Goal: Task Accomplishment & Management: Manage account settings

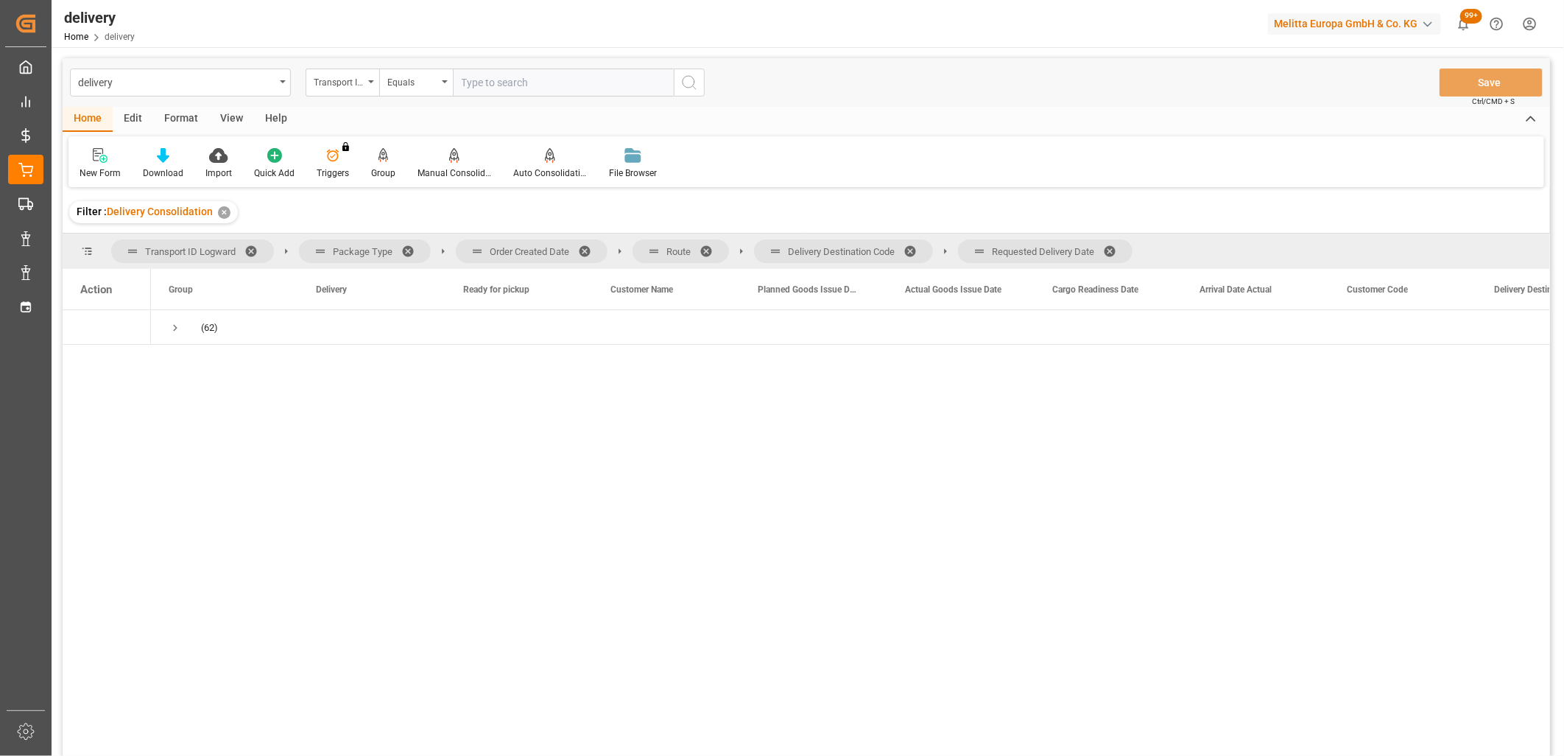
click at [1116, 247] on span at bounding box center [1115, 251] width 24 height 13
click at [913, 252] on span at bounding box center [916, 251] width 24 height 13
click at [710, 247] on span at bounding box center [712, 251] width 24 height 13
click at [587, 249] on span at bounding box center [590, 251] width 24 height 13
click at [174, 325] on span "Press SPACE to select this row." at bounding box center [175, 327] width 13 height 13
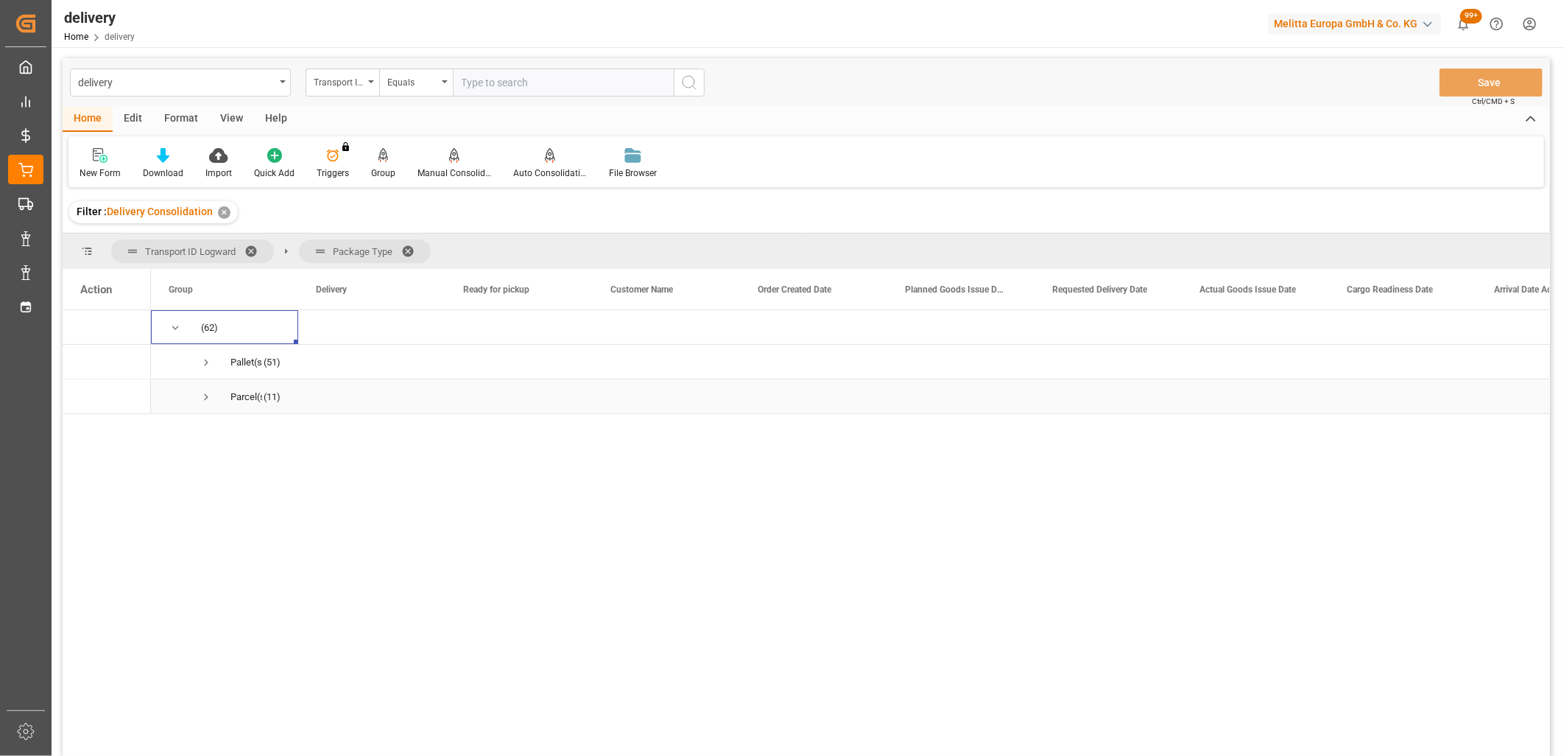
click at [204, 395] on span "Press SPACE to select this row." at bounding box center [206, 396] width 13 height 13
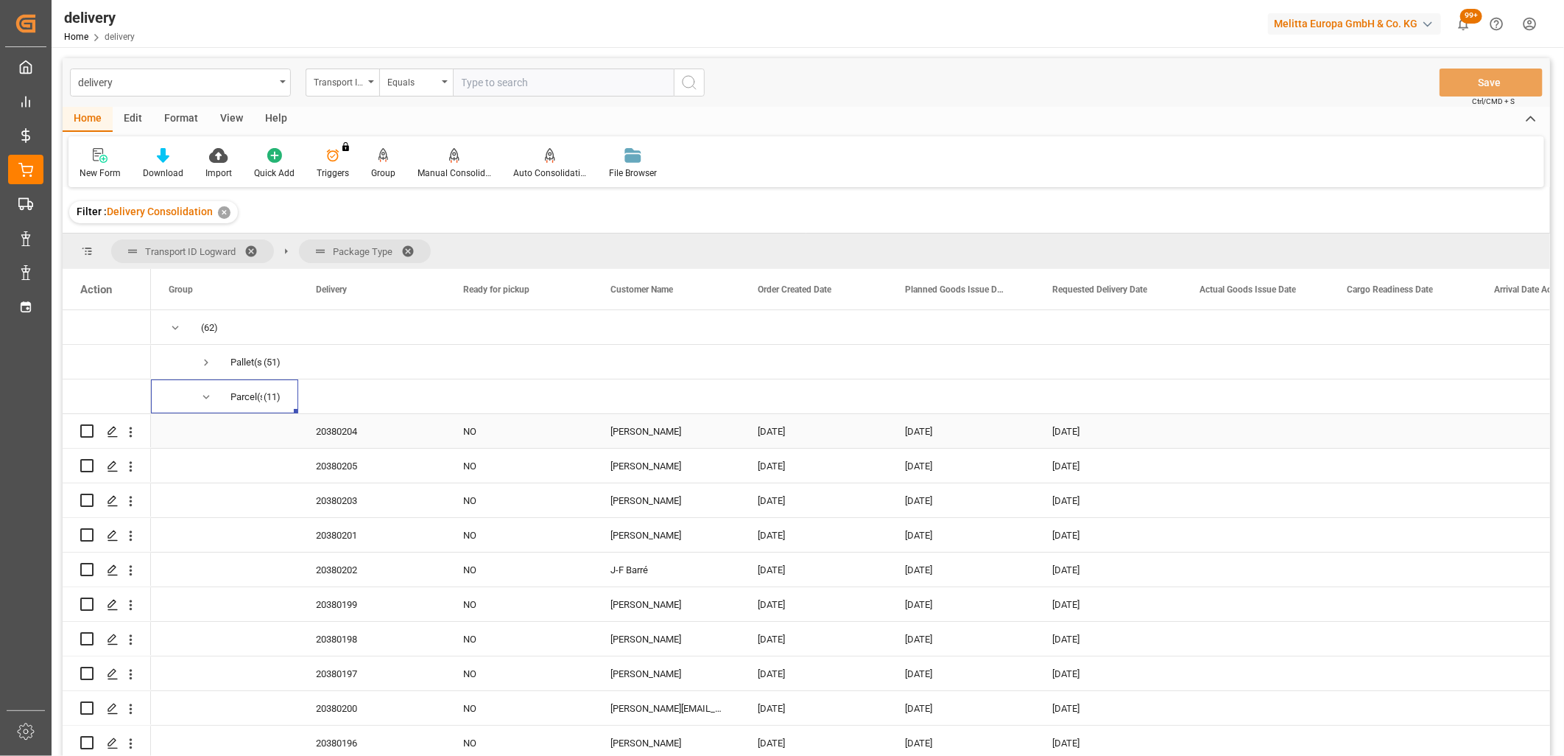
click at [89, 427] on input "Press Space to toggle row selection (unchecked)" at bounding box center [86, 430] width 13 height 13
checkbox input "true"
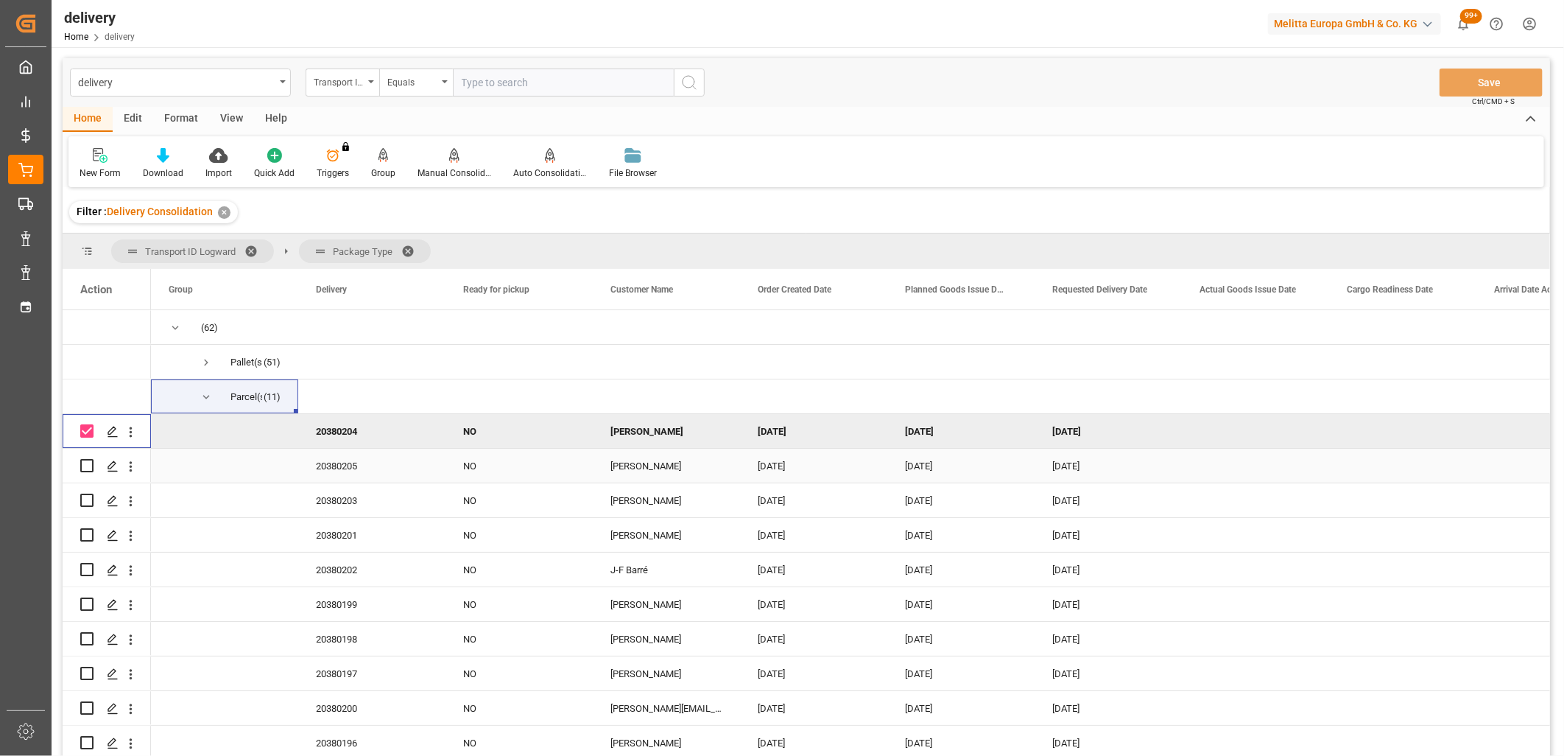
click at [86, 462] on input "Press Space to toggle row selection (unchecked)" at bounding box center [86, 465] width 13 height 13
checkbox input "true"
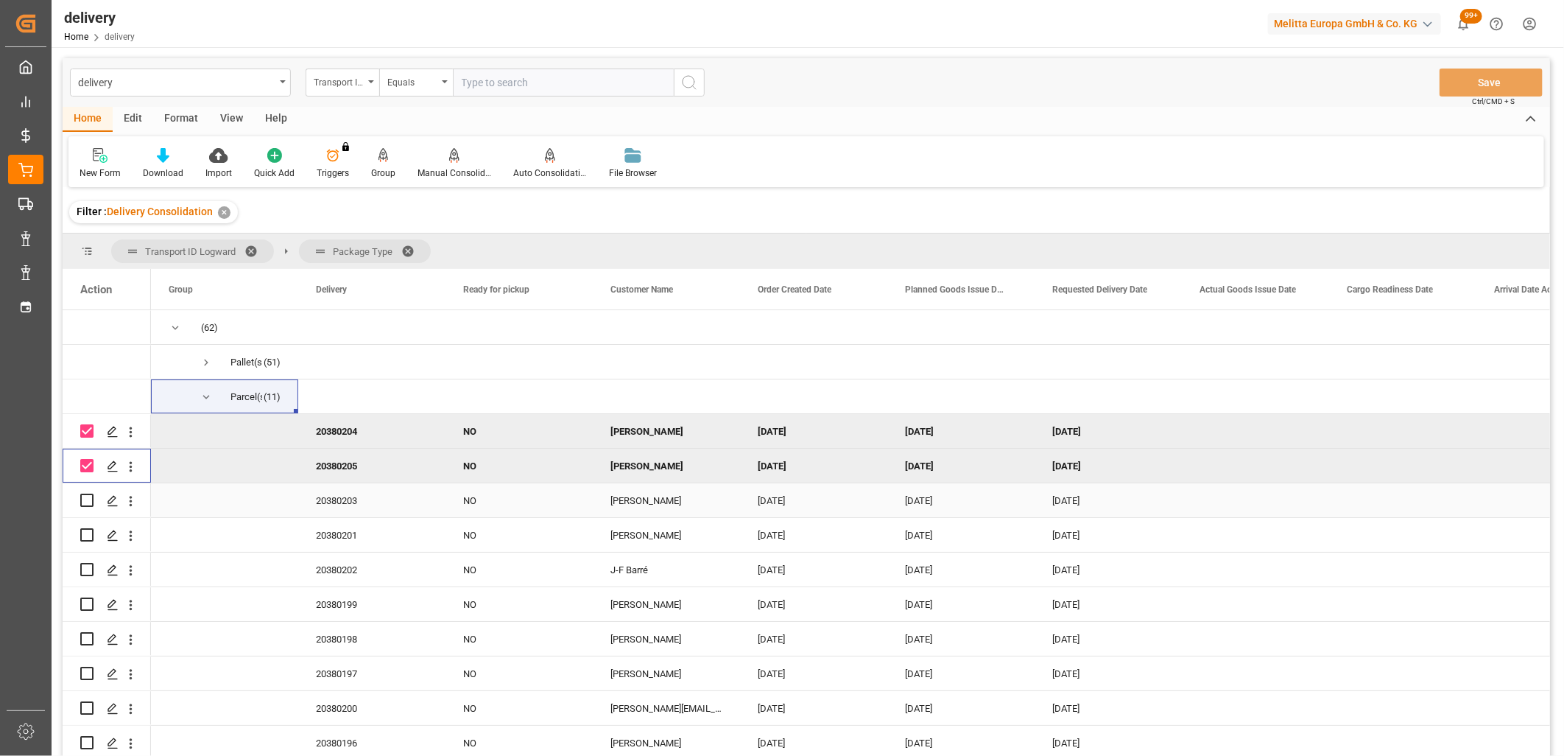
click at [86, 499] on input "Press Space to toggle row selection (unchecked)" at bounding box center [86, 499] width 13 height 13
checkbox input "true"
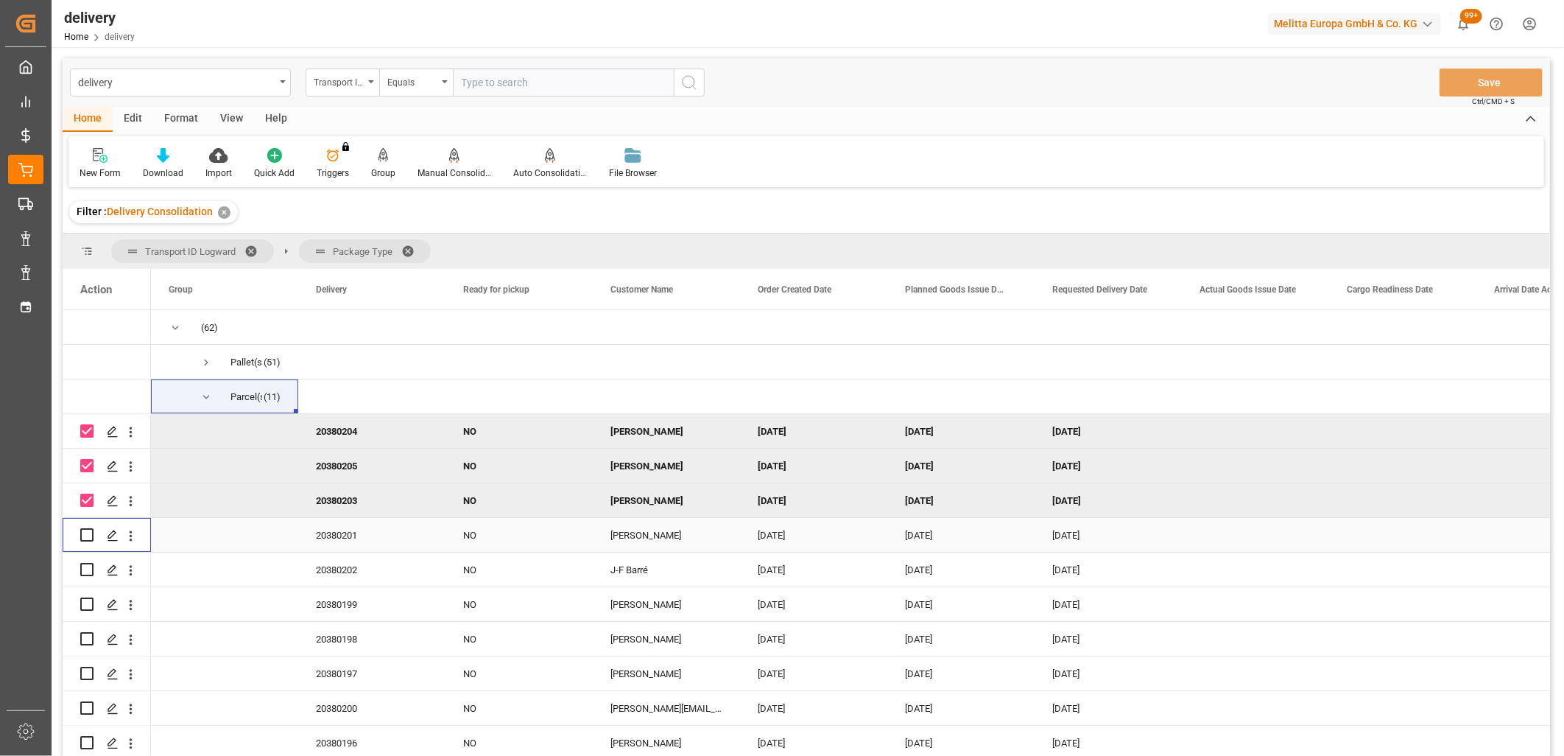
click at [88, 529] on input "Press Space to toggle row selection (unchecked)" at bounding box center [86, 534] width 13 height 13
checkbox input "true"
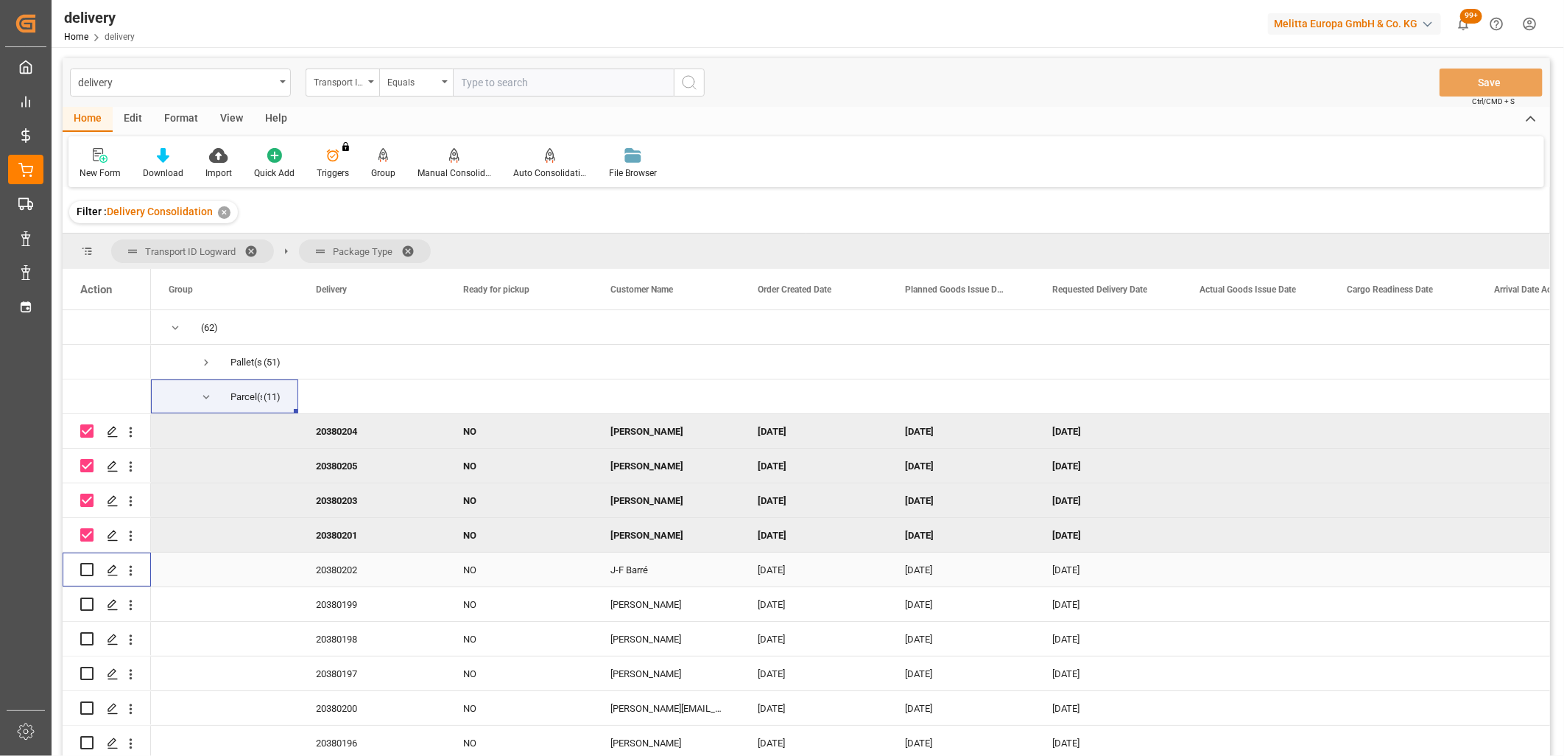
click at [88, 570] on input "Press Space to toggle row selection (unchecked)" at bounding box center [86, 569] width 13 height 13
checkbox input "true"
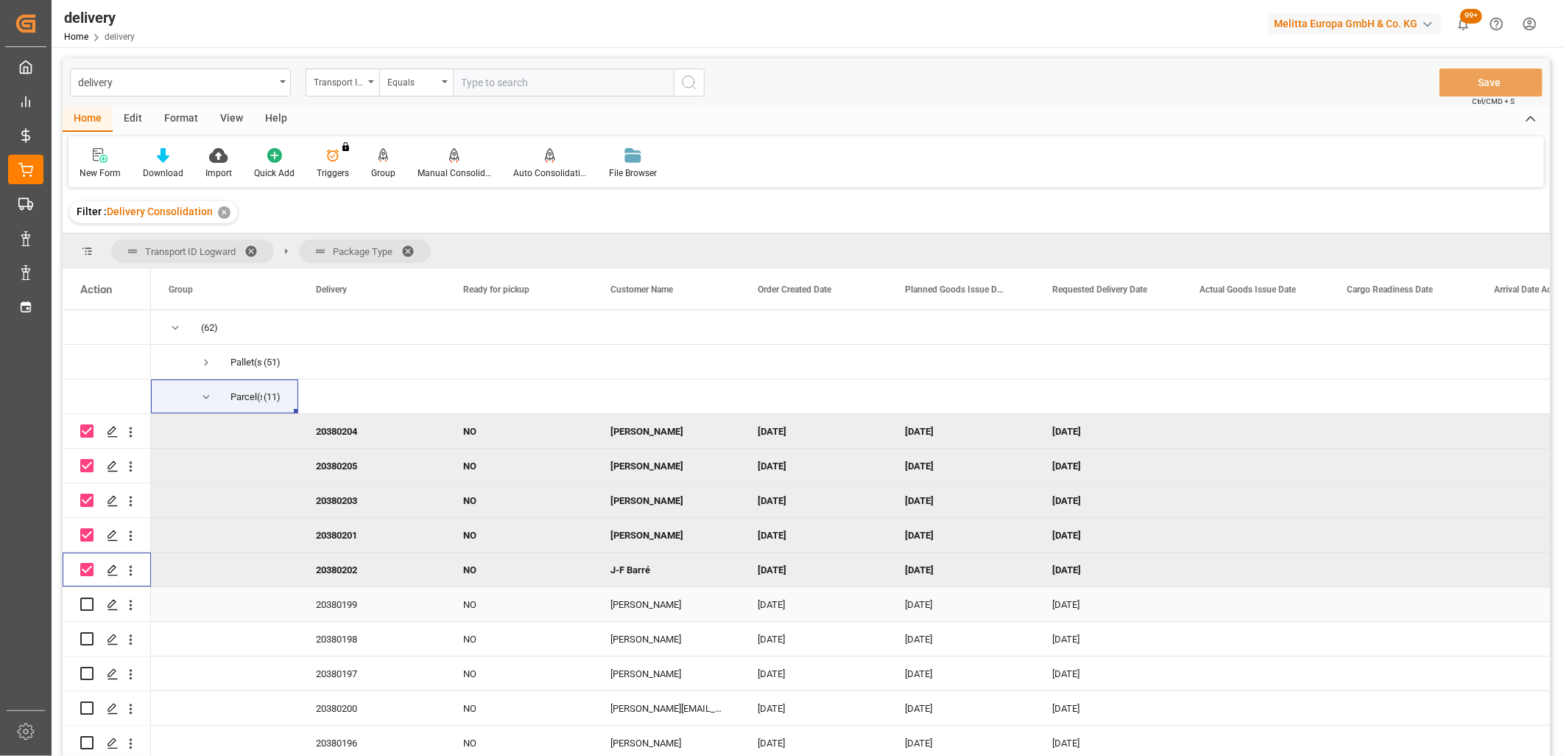
click at [85, 598] on input "Press Space to toggle row selection (unchecked)" at bounding box center [86, 603] width 13 height 13
checkbox input "true"
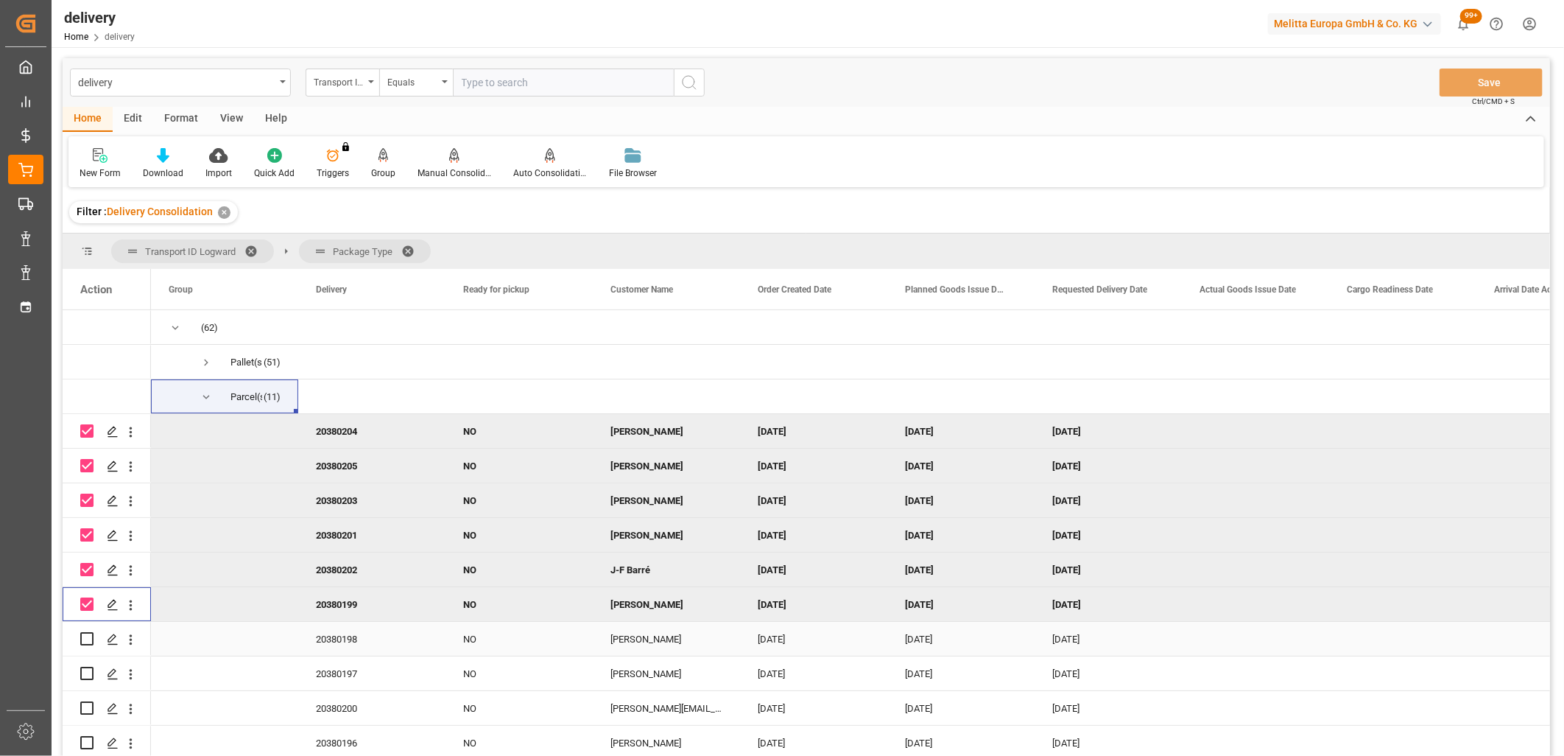
click at [85, 637] on input "Press Space to toggle row selection (unchecked)" at bounding box center [86, 638] width 13 height 13
checkbox input "true"
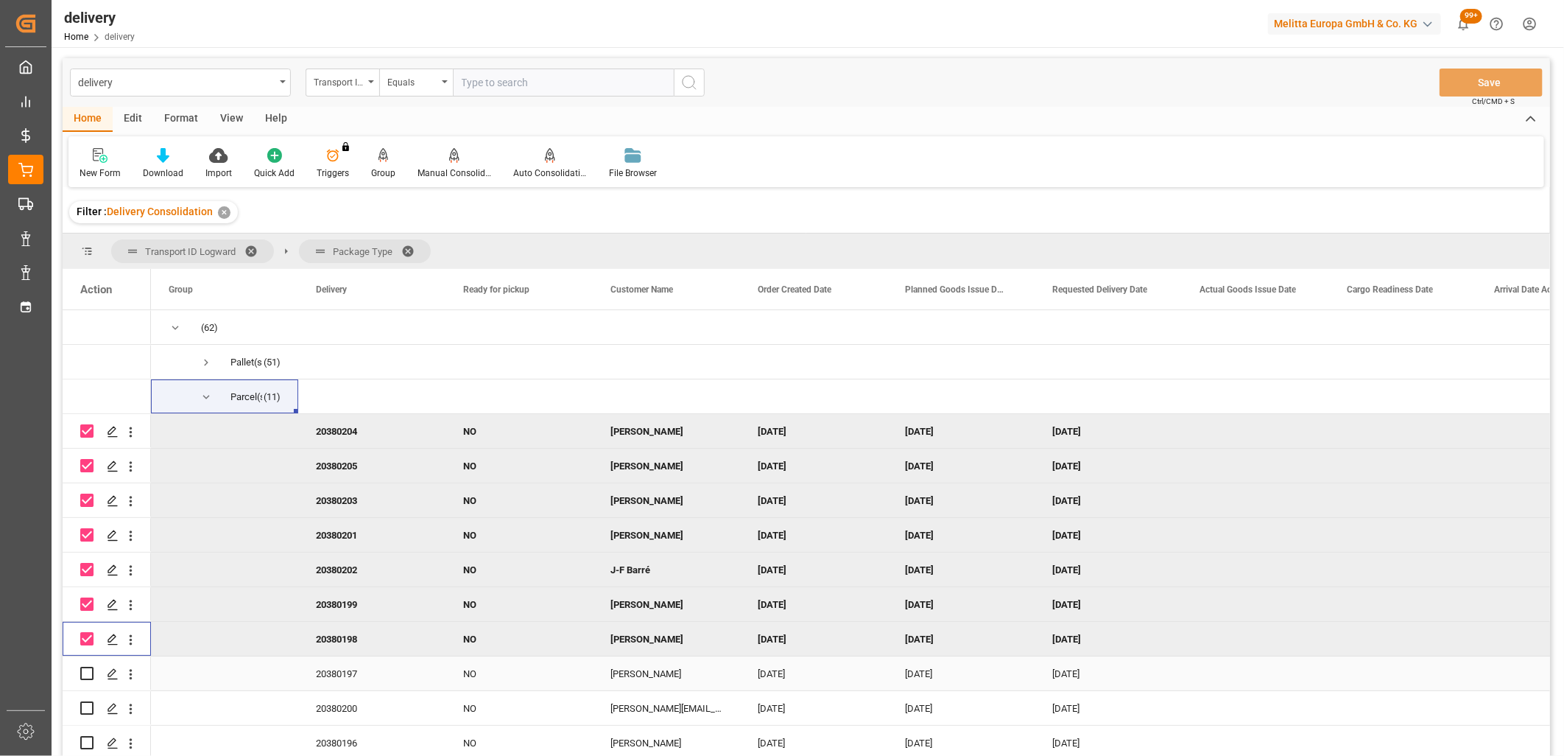
click at [83, 672] on input "Press Space to toggle row selection (unchecked)" at bounding box center [86, 672] width 13 height 13
checkbox input "true"
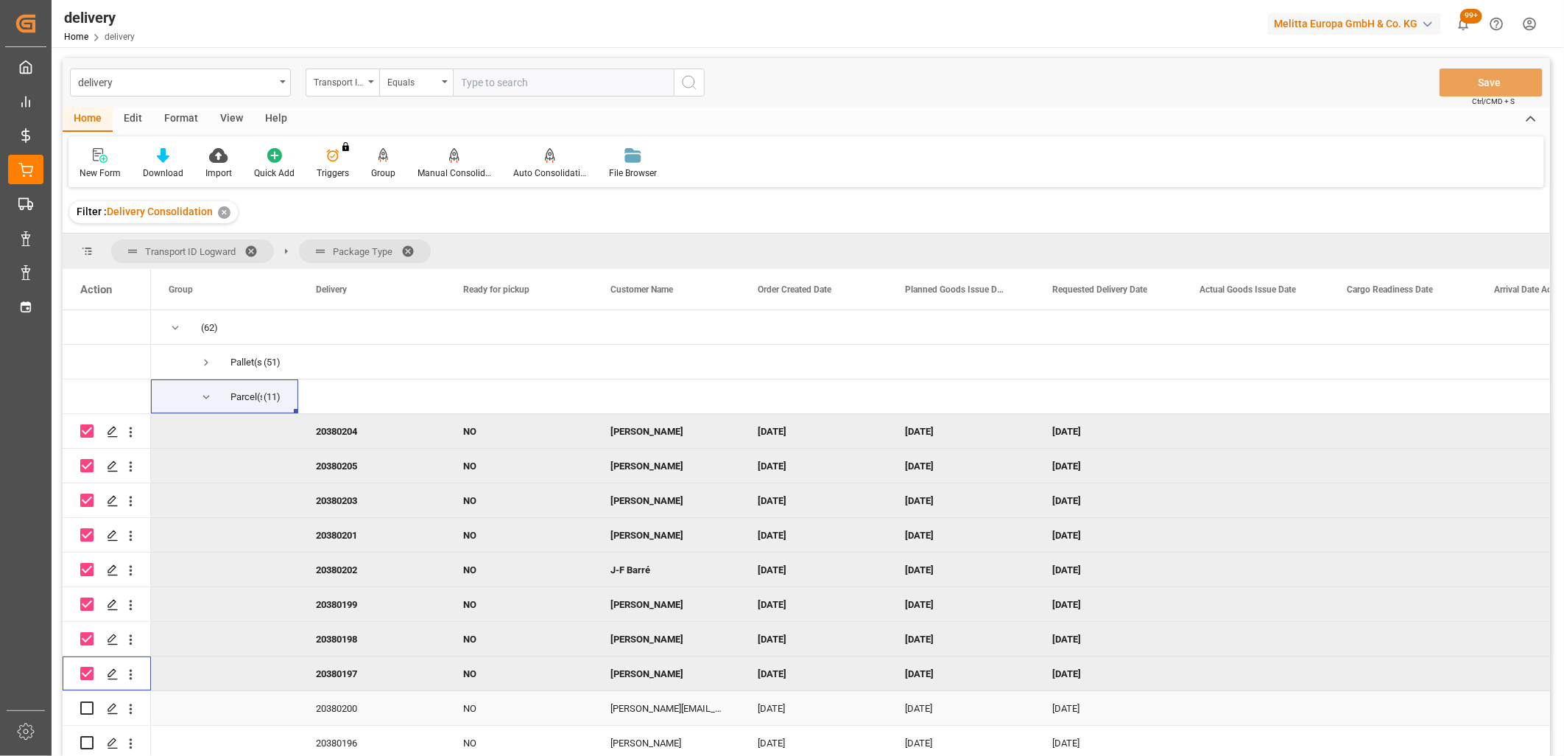
click at [88, 708] on input "Press Space to toggle row selection (unchecked)" at bounding box center [86, 707] width 13 height 13
checkbox input "true"
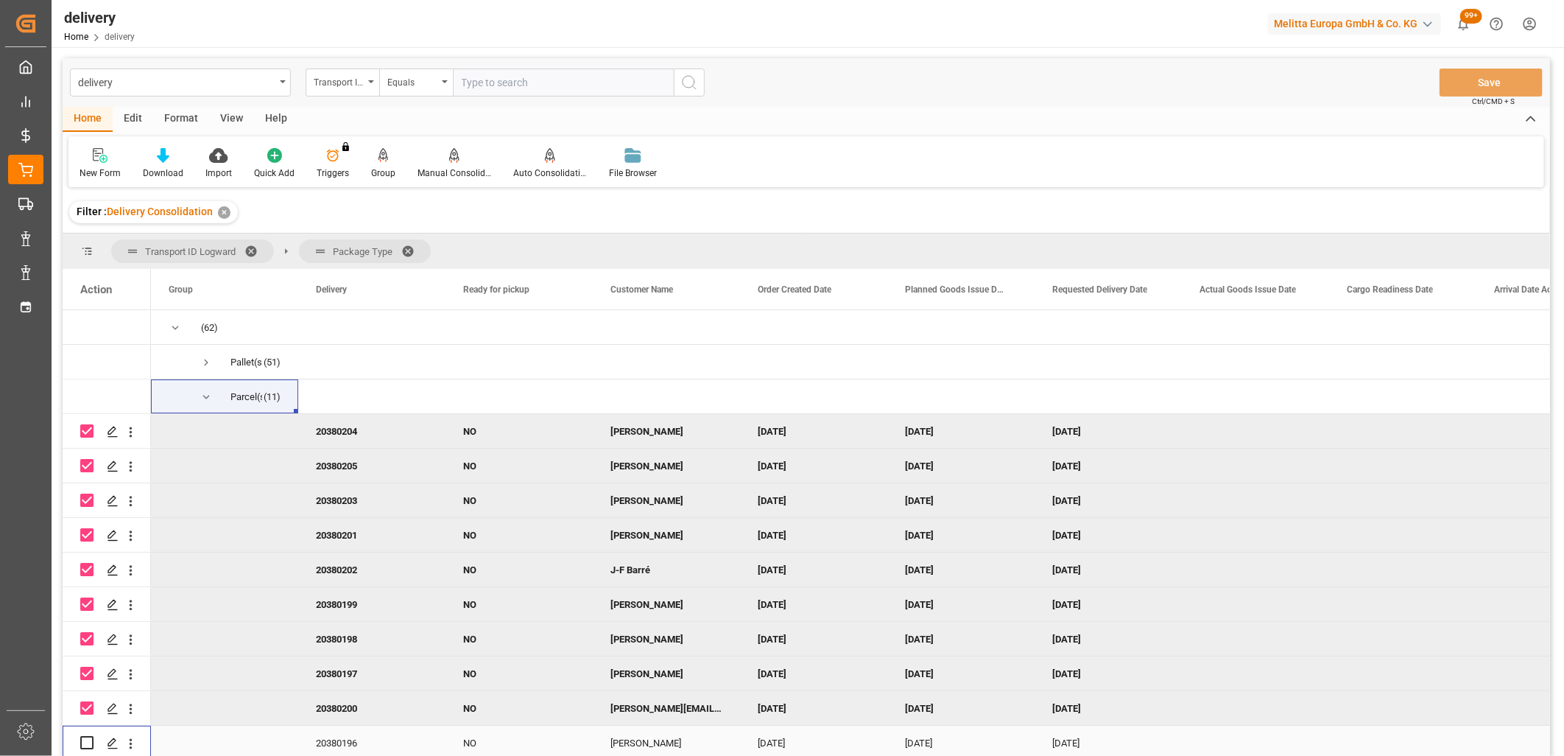
click at [88, 741] on input "Press Space to toggle row selection (unchecked)" at bounding box center [86, 742] width 13 height 13
checkbox input "true"
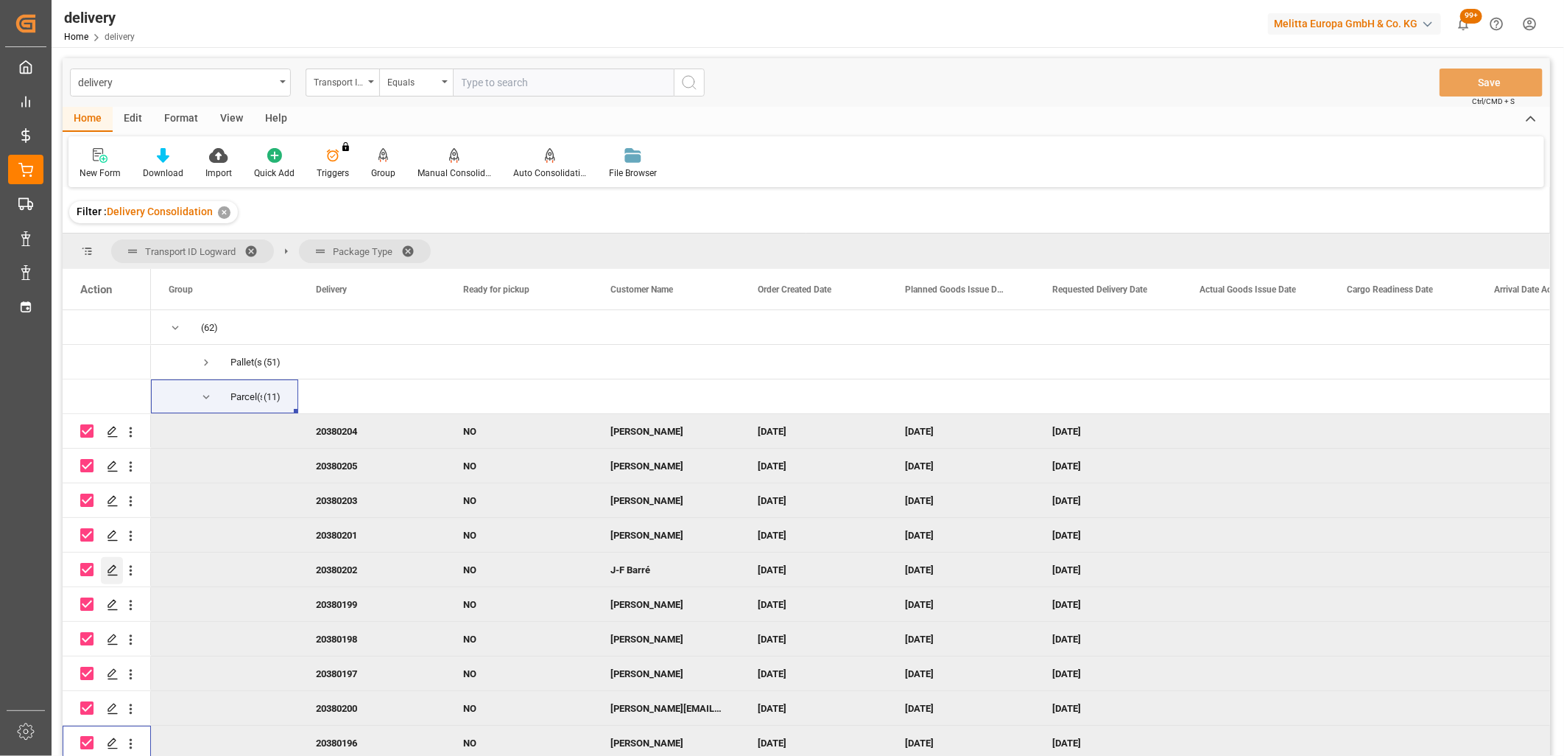
scroll to position [38, 0]
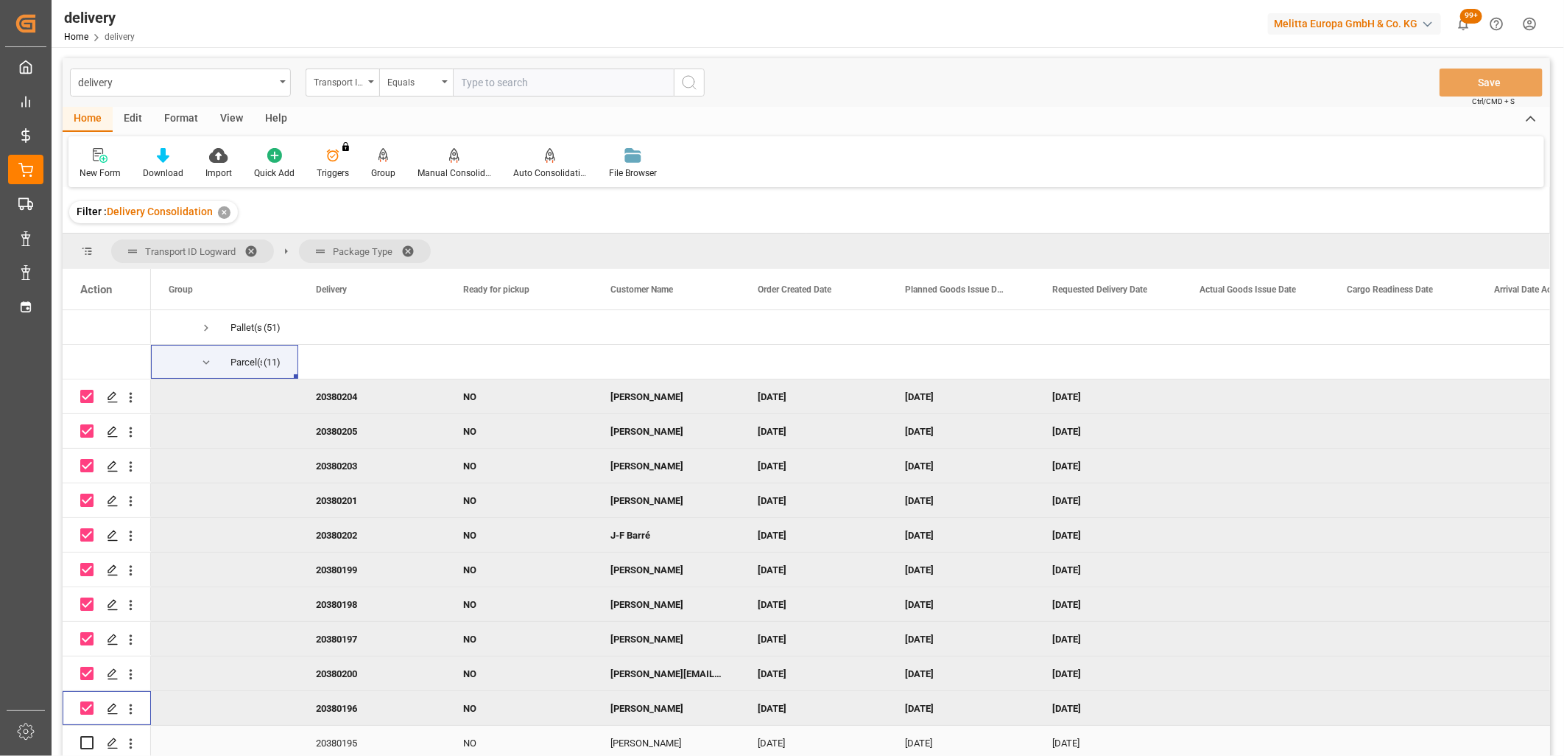
click at [85, 739] on input "Press Space to toggle row selection (unchecked)" at bounding box center [86, 742] width 13 height 13
checkbox input "true"
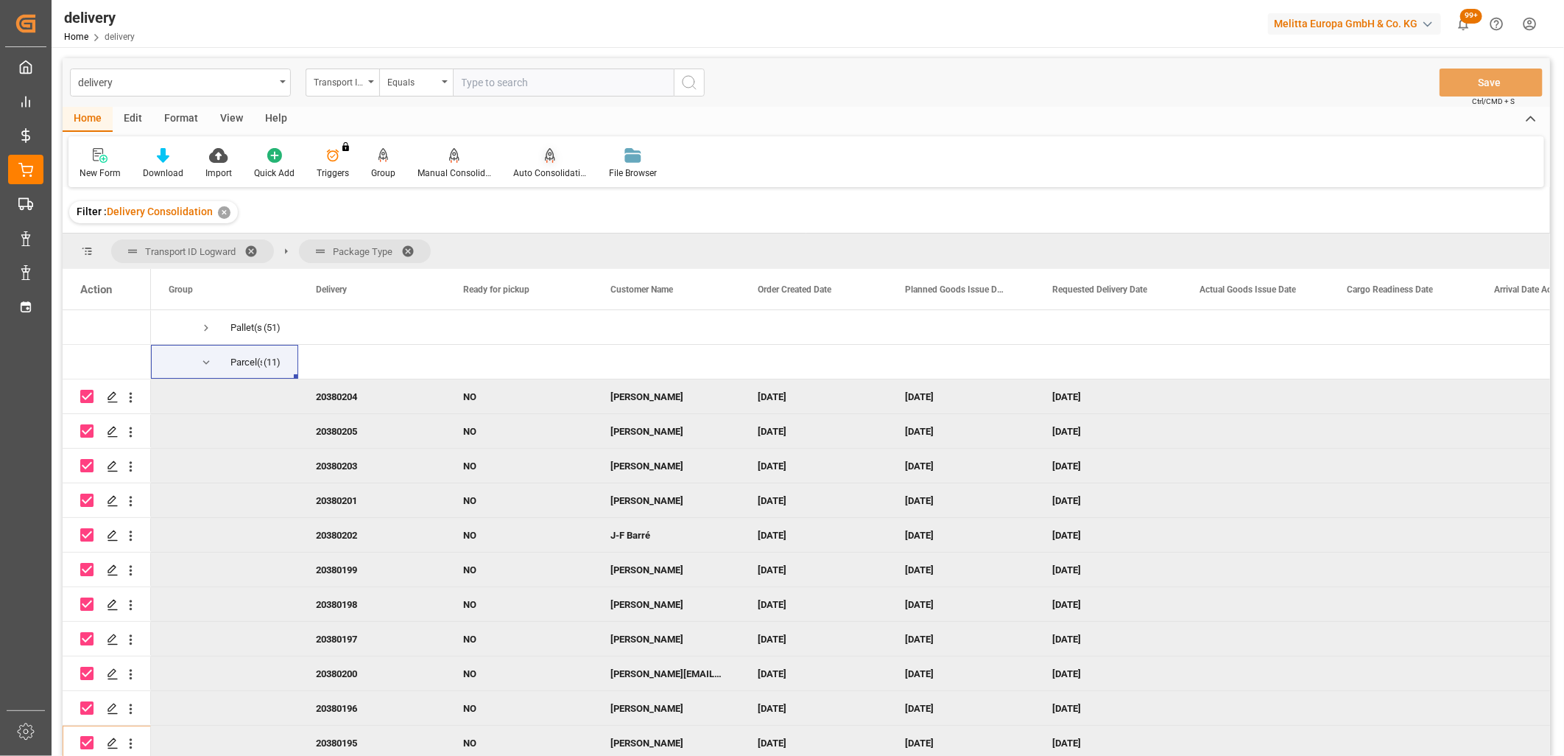
click at [546, 159] on icon at bounding box center [550, 155] width 10 height 15
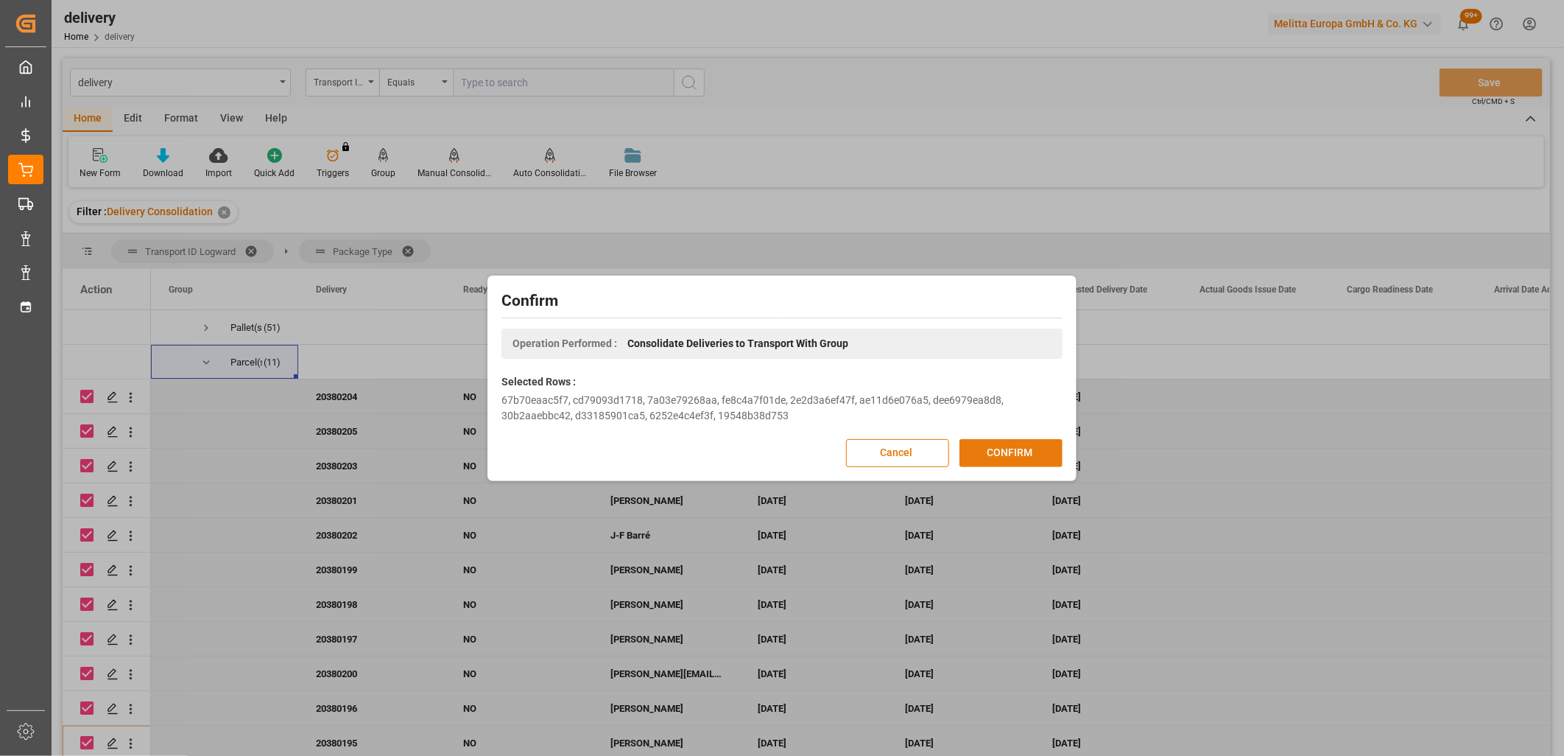
click at [995, 445] on button "CONFIRM" at bounding box center [1011, 453] width 103 height 28
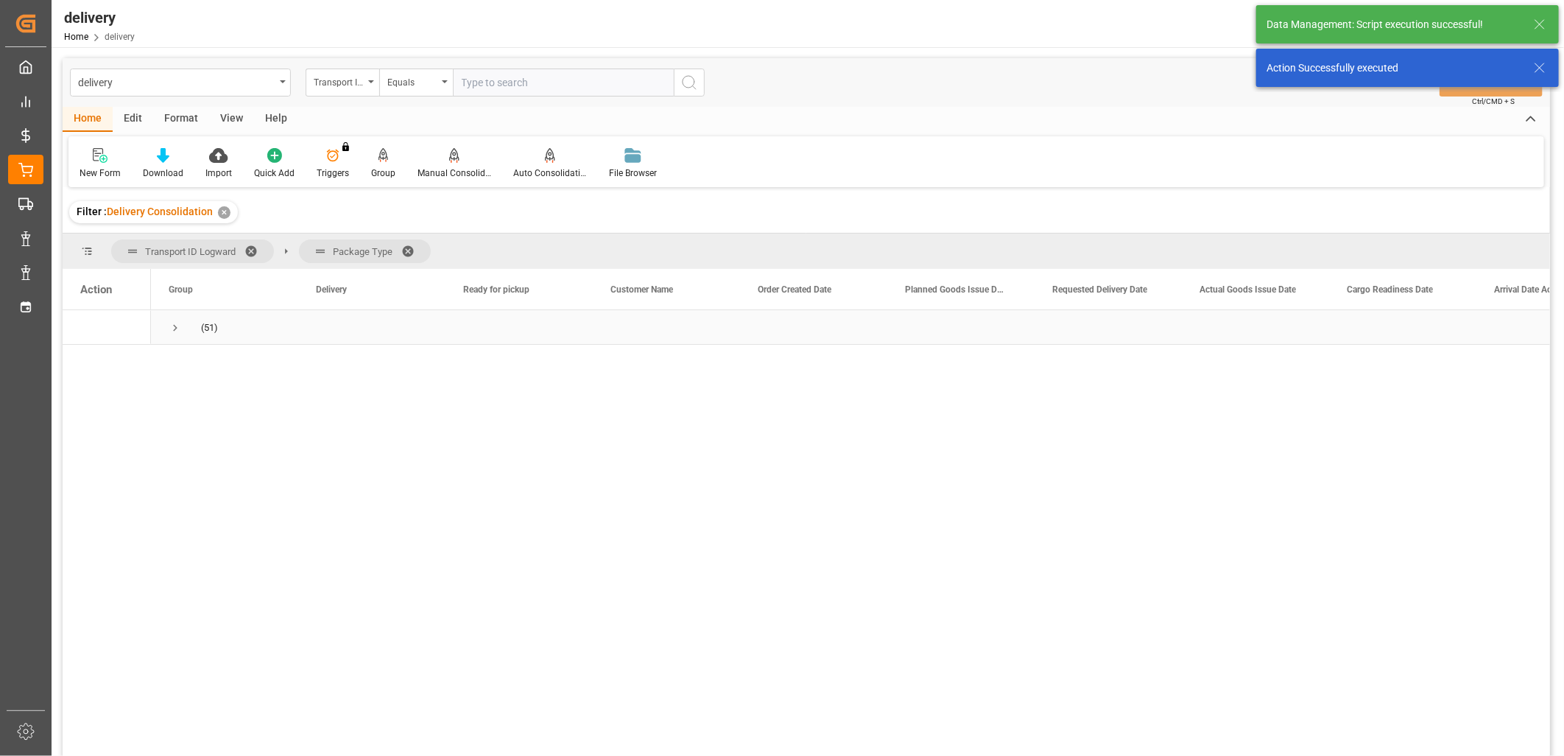
click at [177, 327] on span "Press SPACE to select this row." at bounding box center [175, 327] width 13 height 13
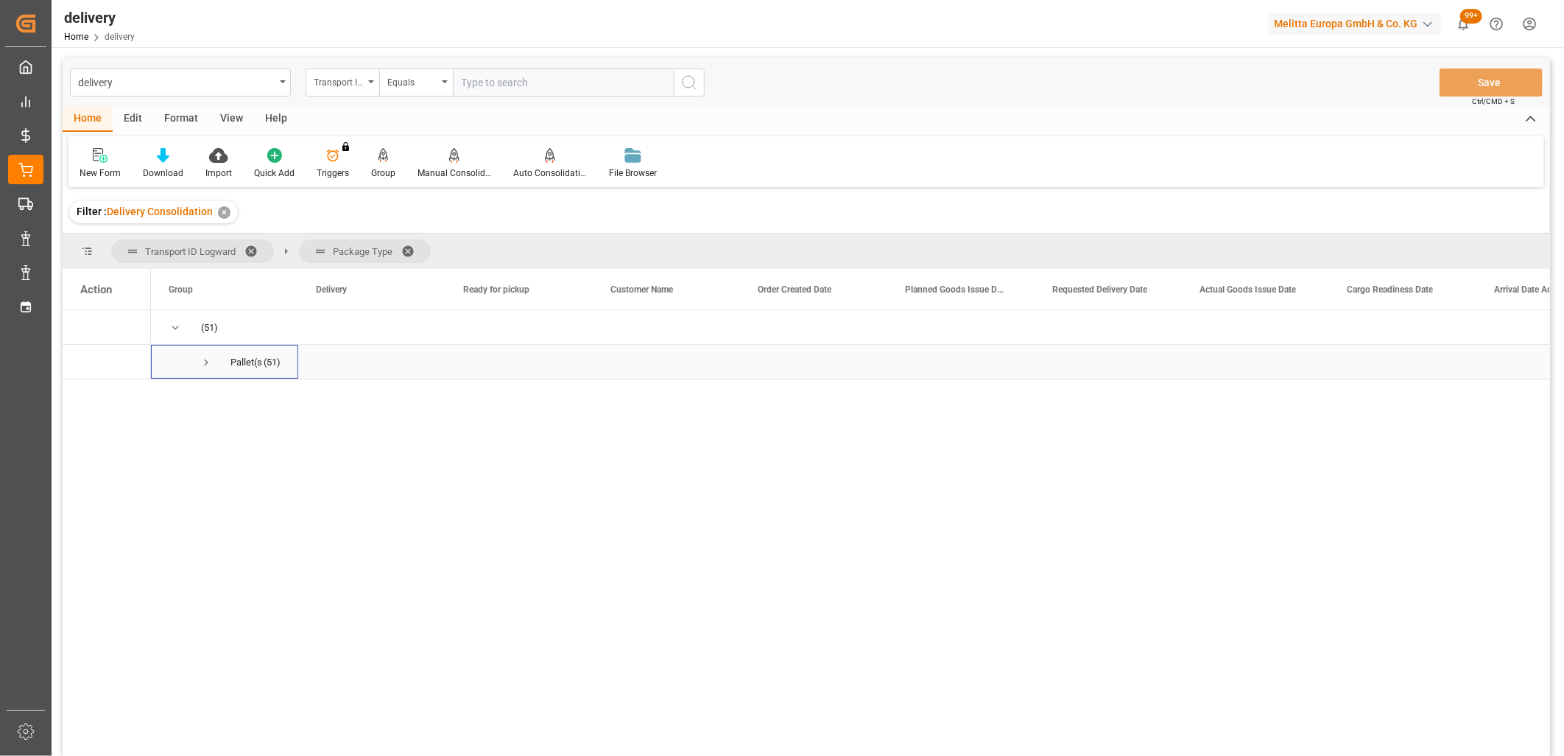
click at [210, 366] on span "Press SPACE to select this row." at bounding box center [206, 362] width 13 height 13
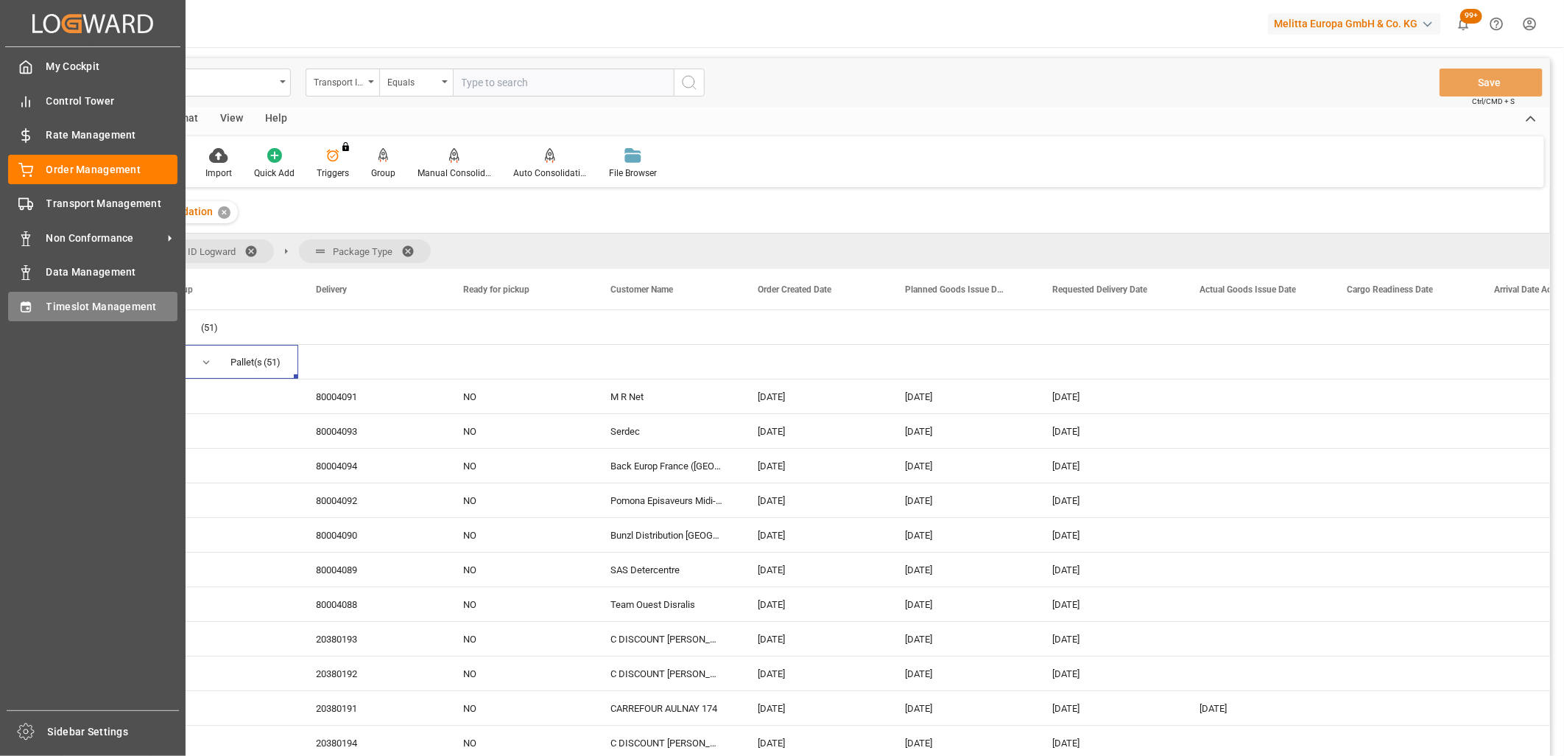
click at [37, 312] on div "Timeslot Management Timeslot Management" at bounding box center [92, 306] width 169 height 29
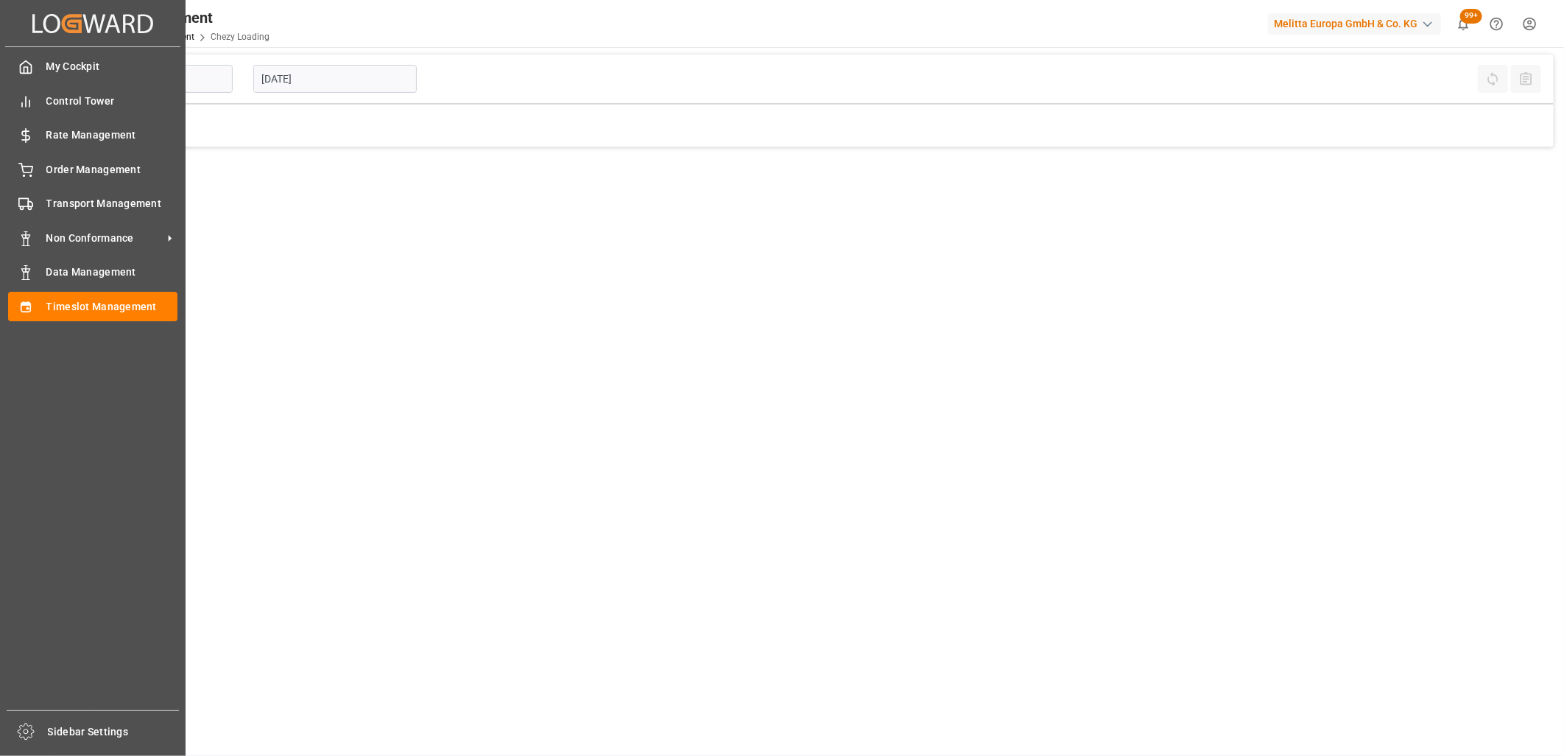
type input "Chezy Loading"
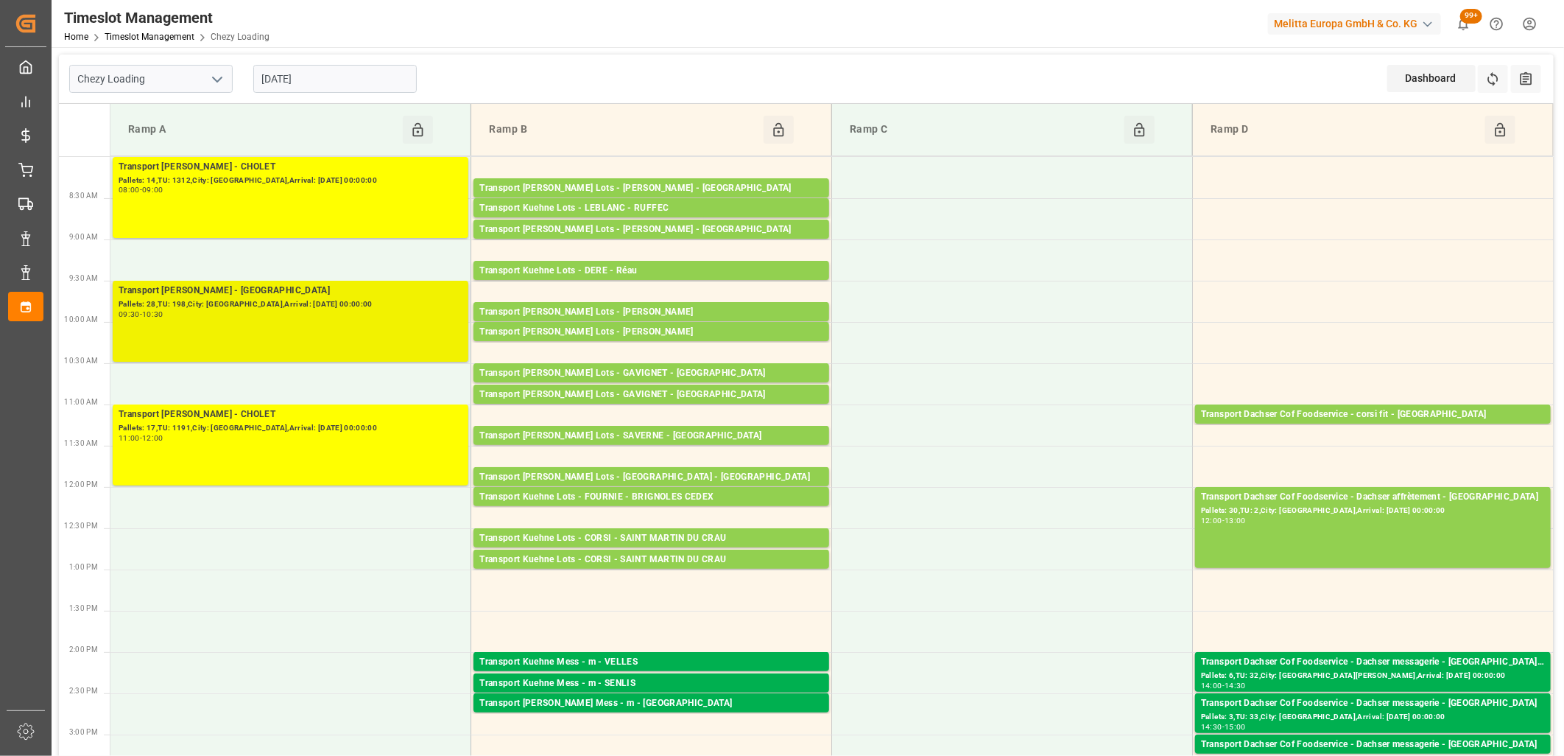
click at [267, 284] on div "Transport [PERSON_NAME] - [GEOGRAPHIC_DATA]" at bounding box center [291, 291] width 344 height 15
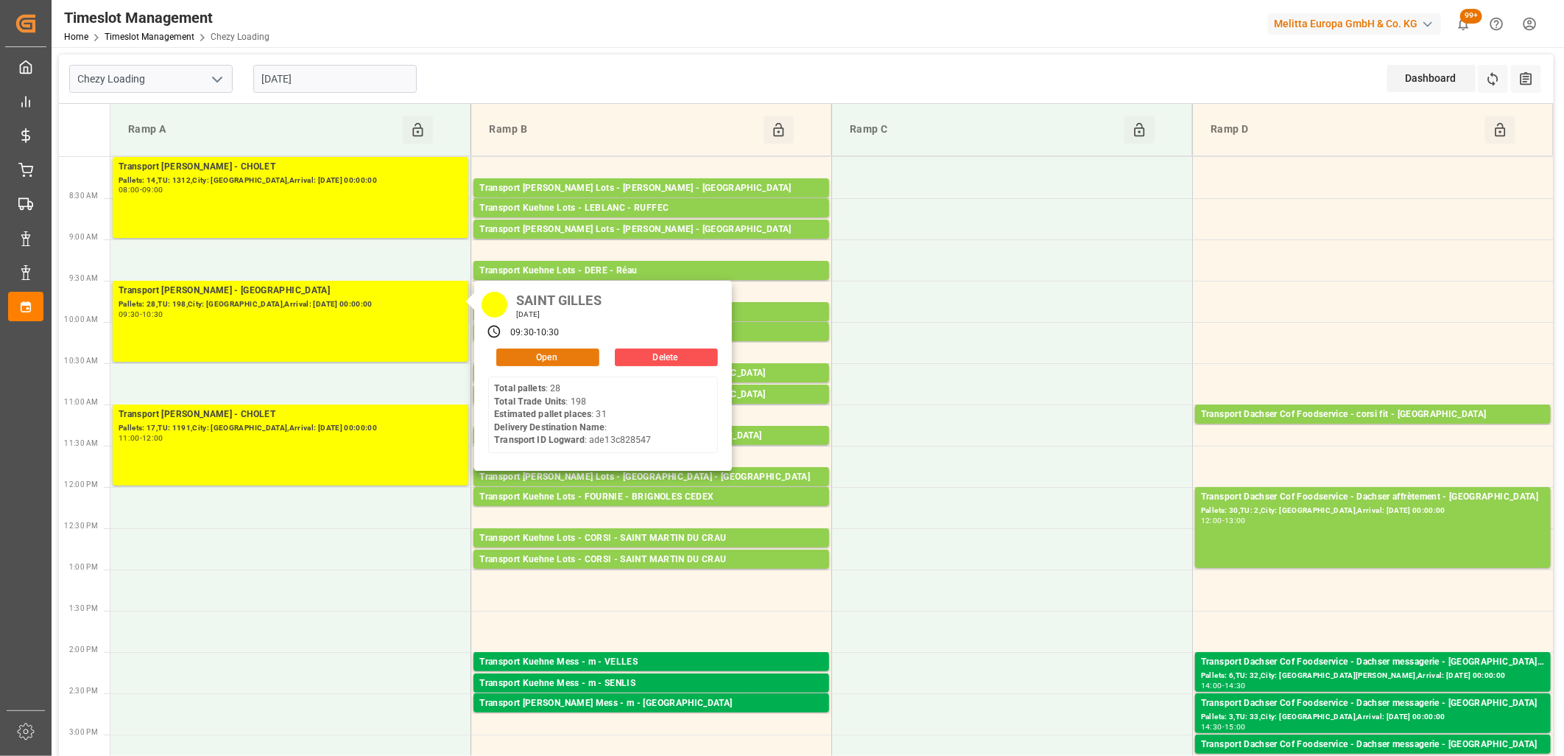
click at [554, 362] on button "Open" at bounding box center [547, 357] width 103 height 18
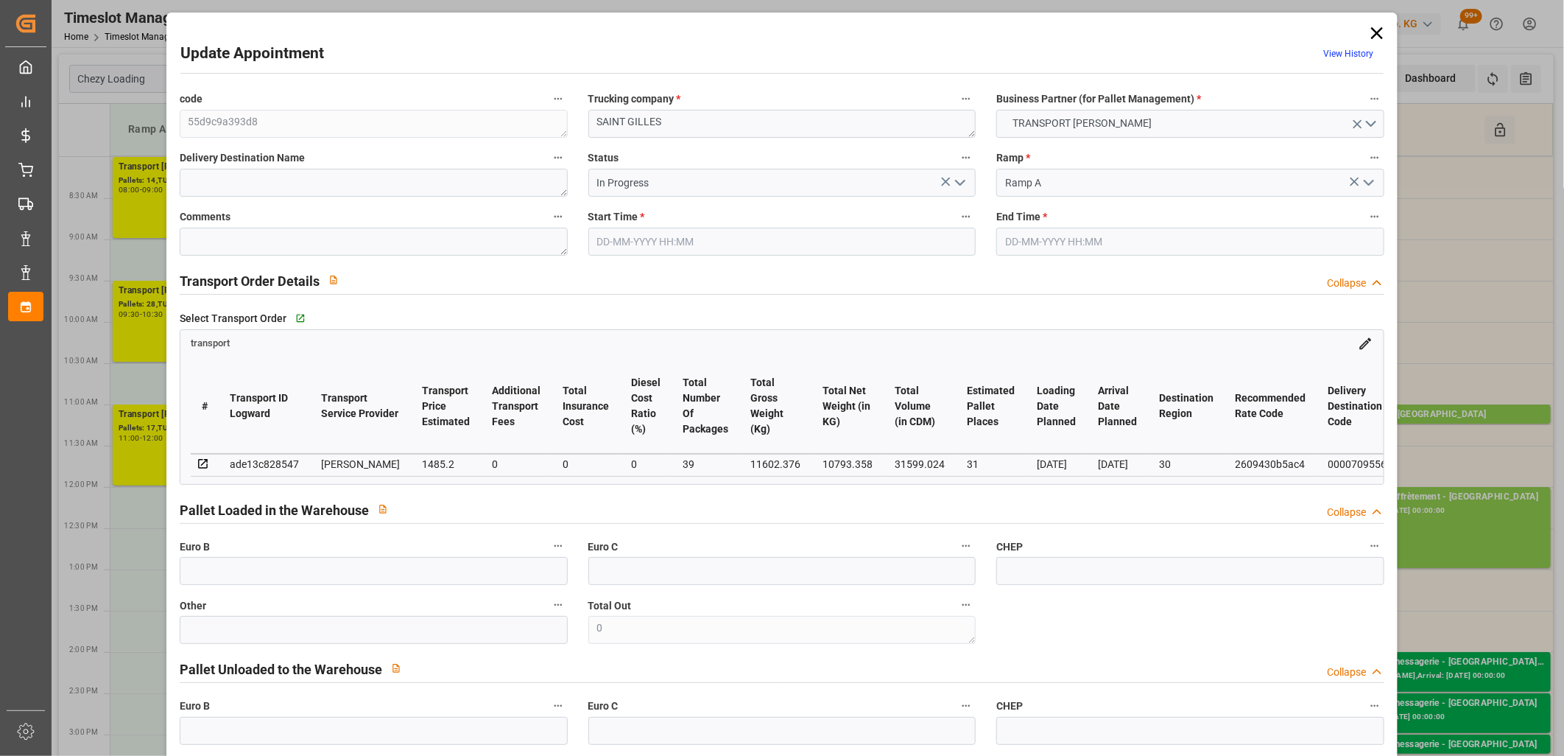
type input "[DATE] 09:30"
type input "[DATE] 10:30"
type input "[DATE] 13:34"
type input "[DATE] 11:24"
type input "[DATE]"
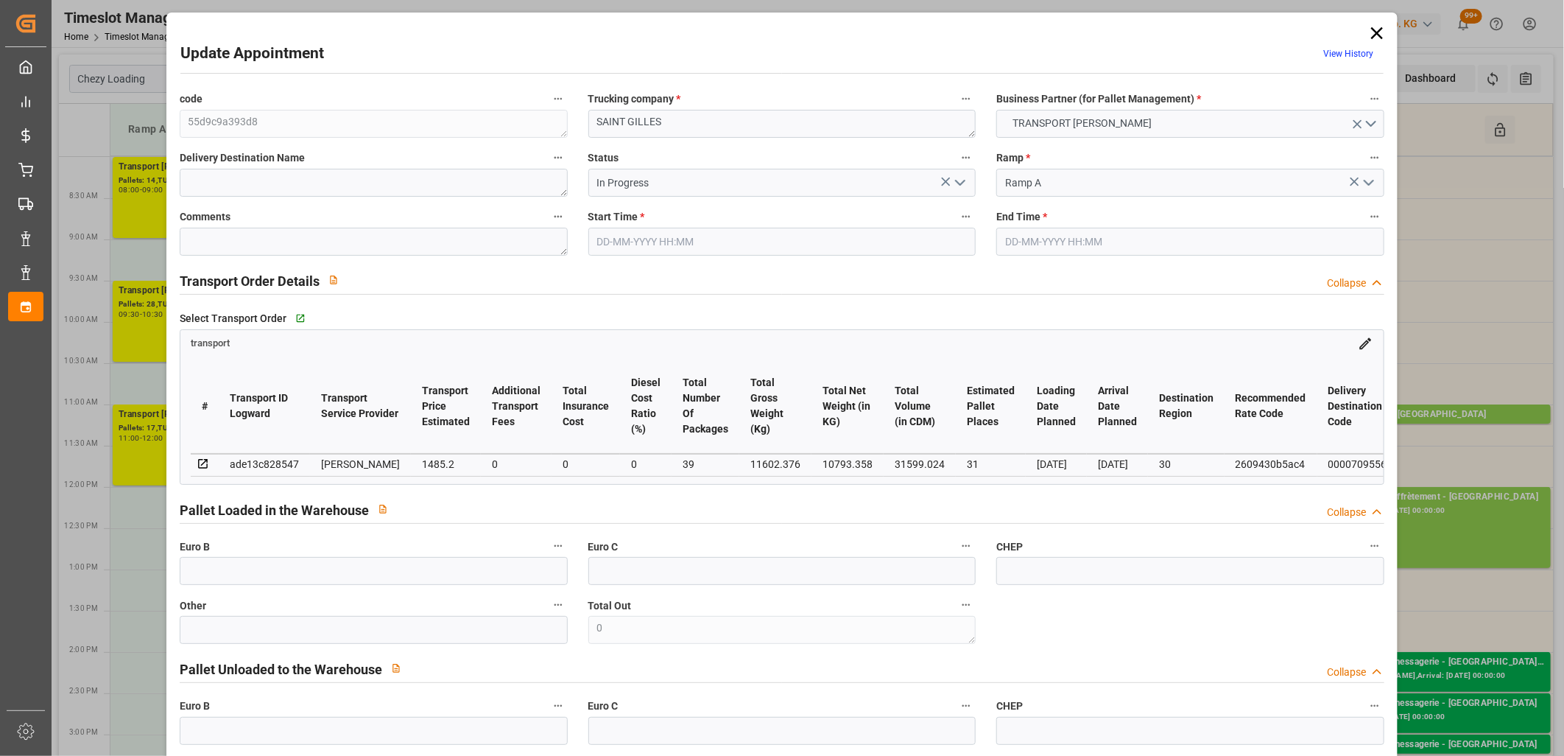
type input "[DATE]"
click at [960, 184] on icon "open menu" at bounding box center [961, 183] width 18 height 18
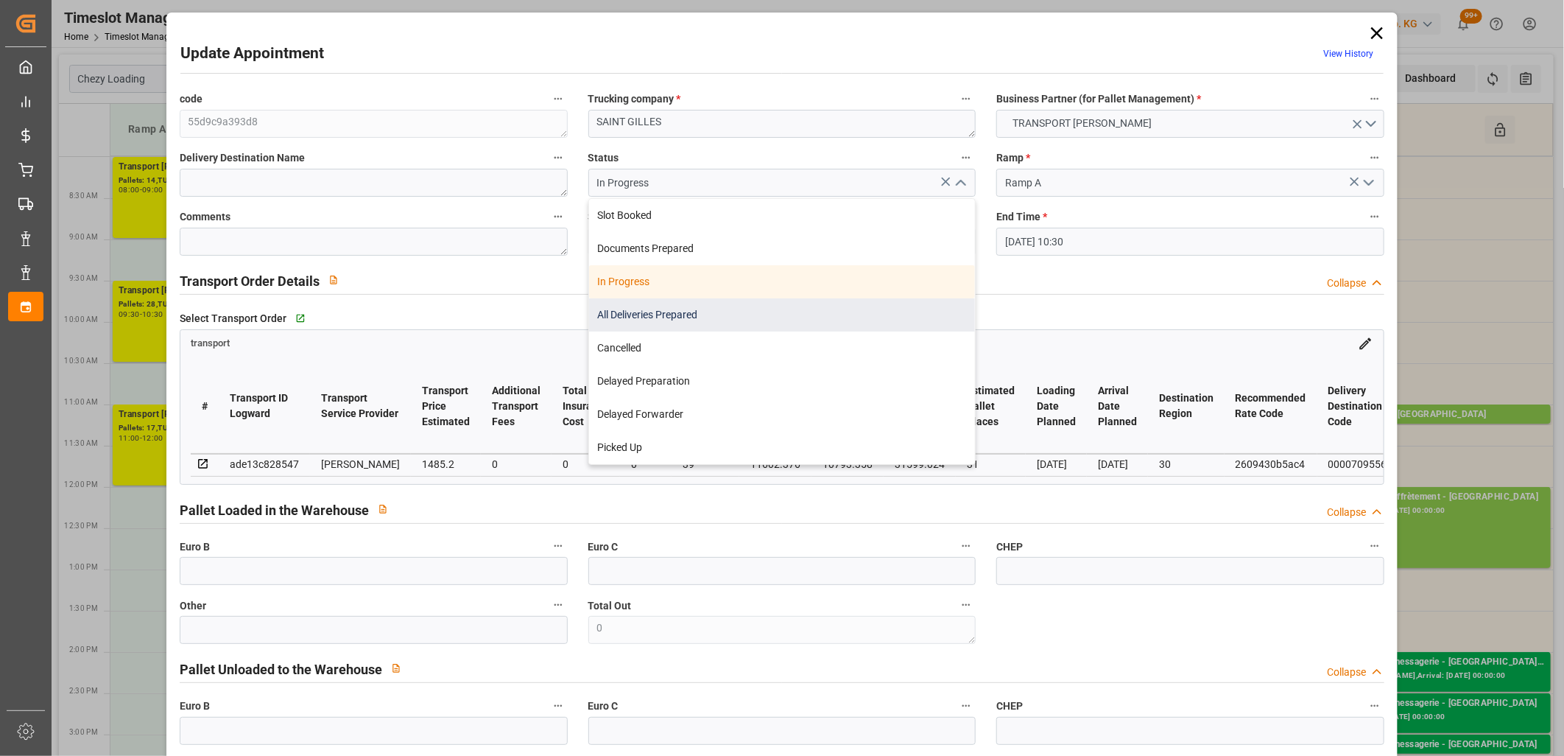
click at [808, 317] on div "All Deliveries Prepared" at bounding box center [782, 314] width 387 height 33
type input "All Deliveries Prepared"
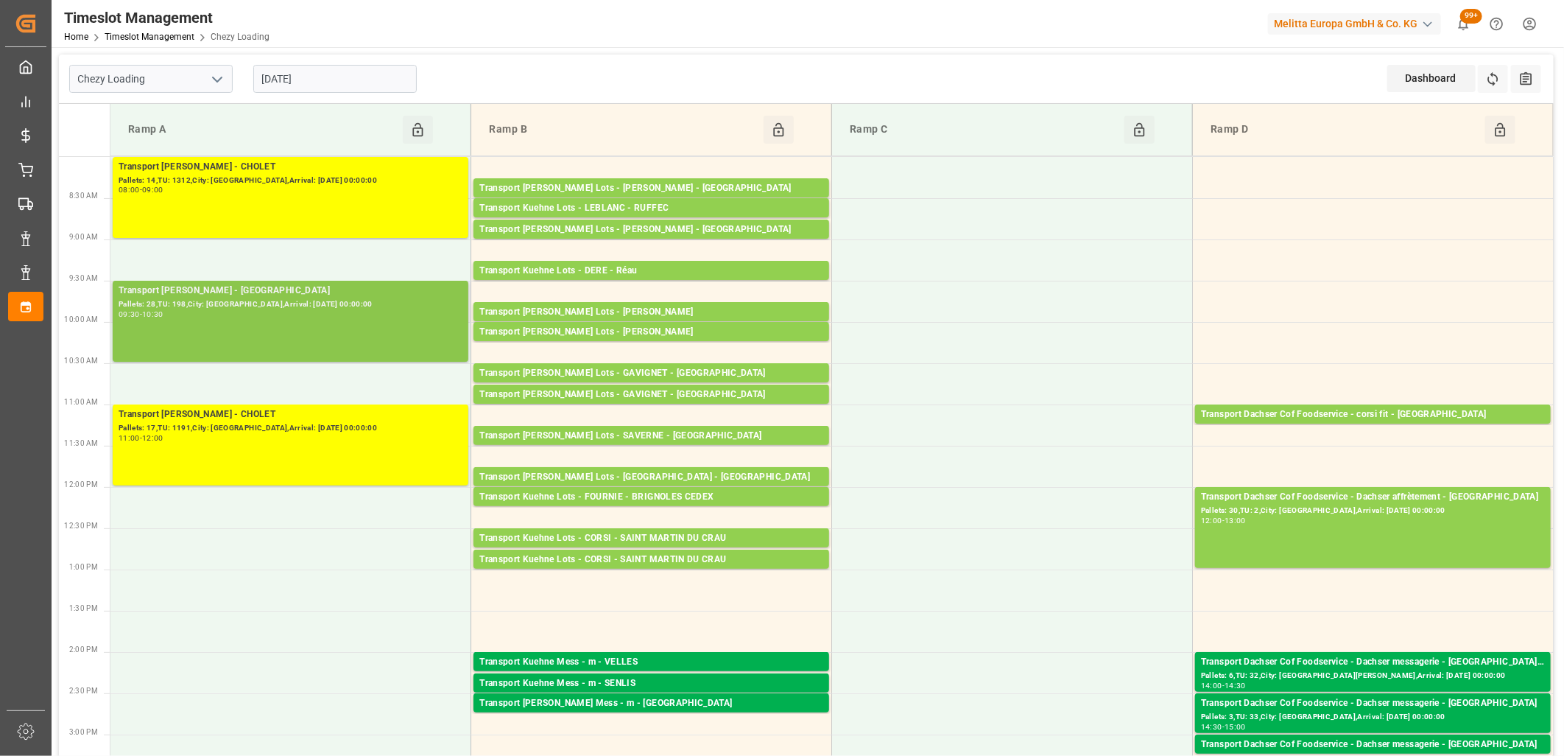
scroll to position [245, 0]
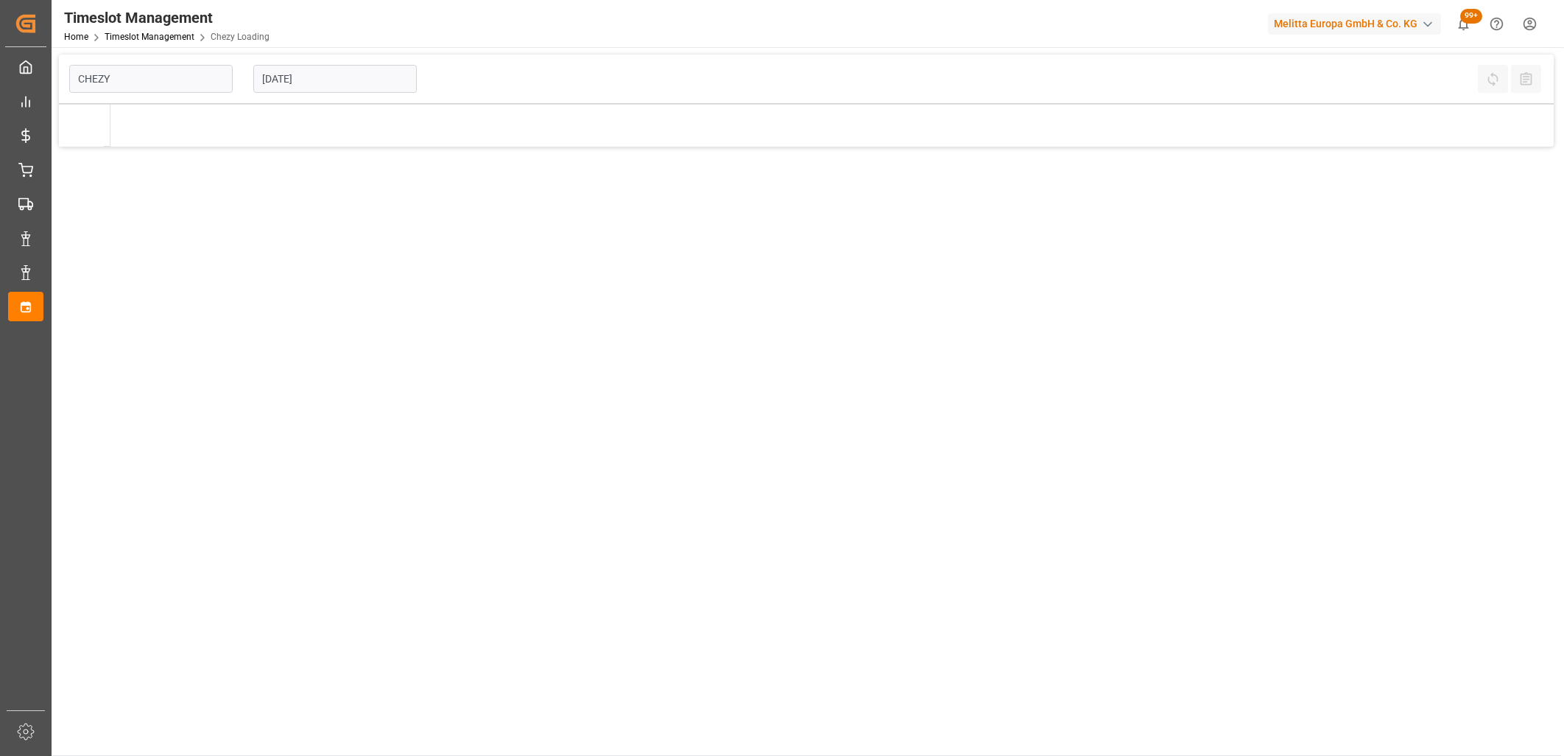
type input "Chezy Loading"
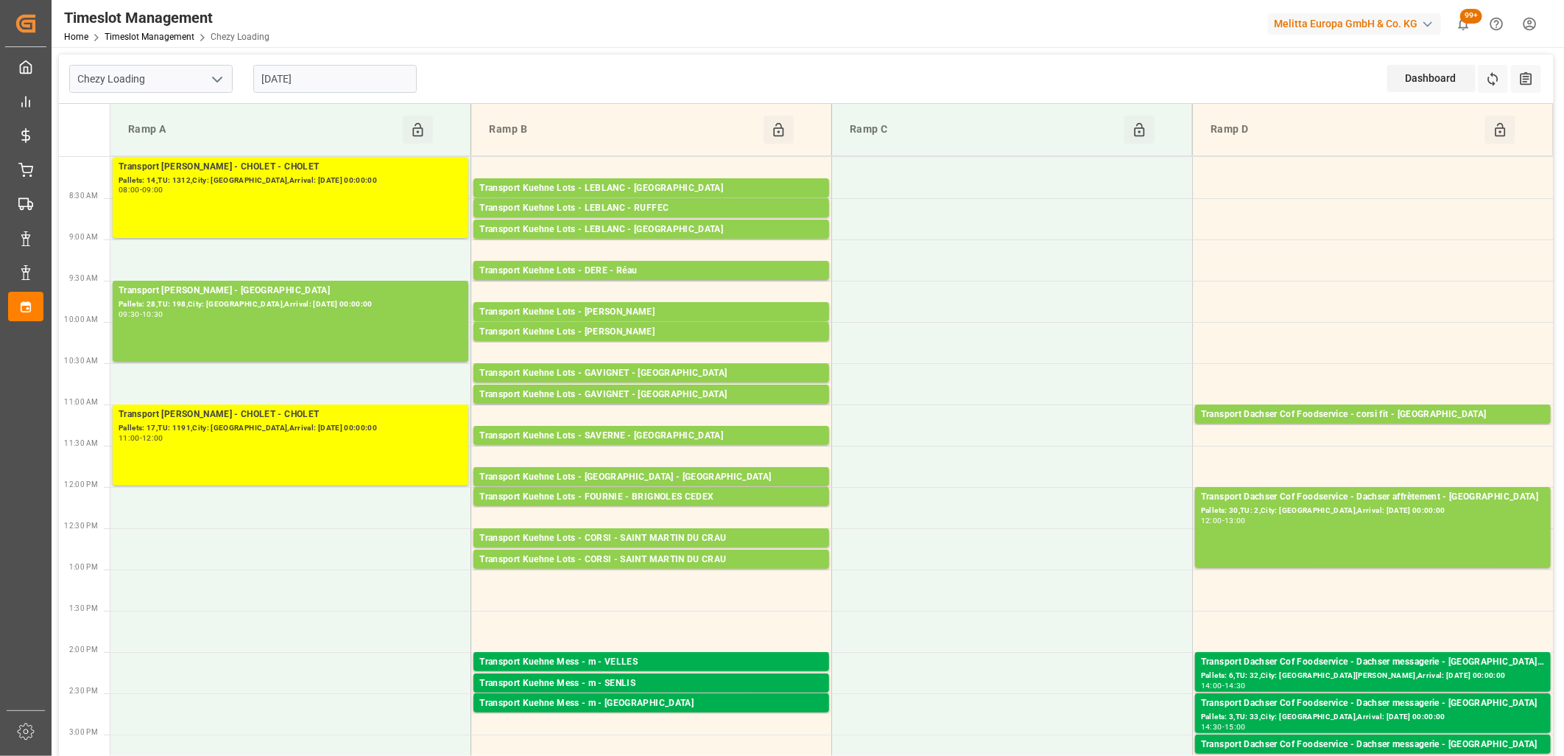
click at [339, 86] on input "[DATE]" at bounding box center [334, 79] width 163 height 28
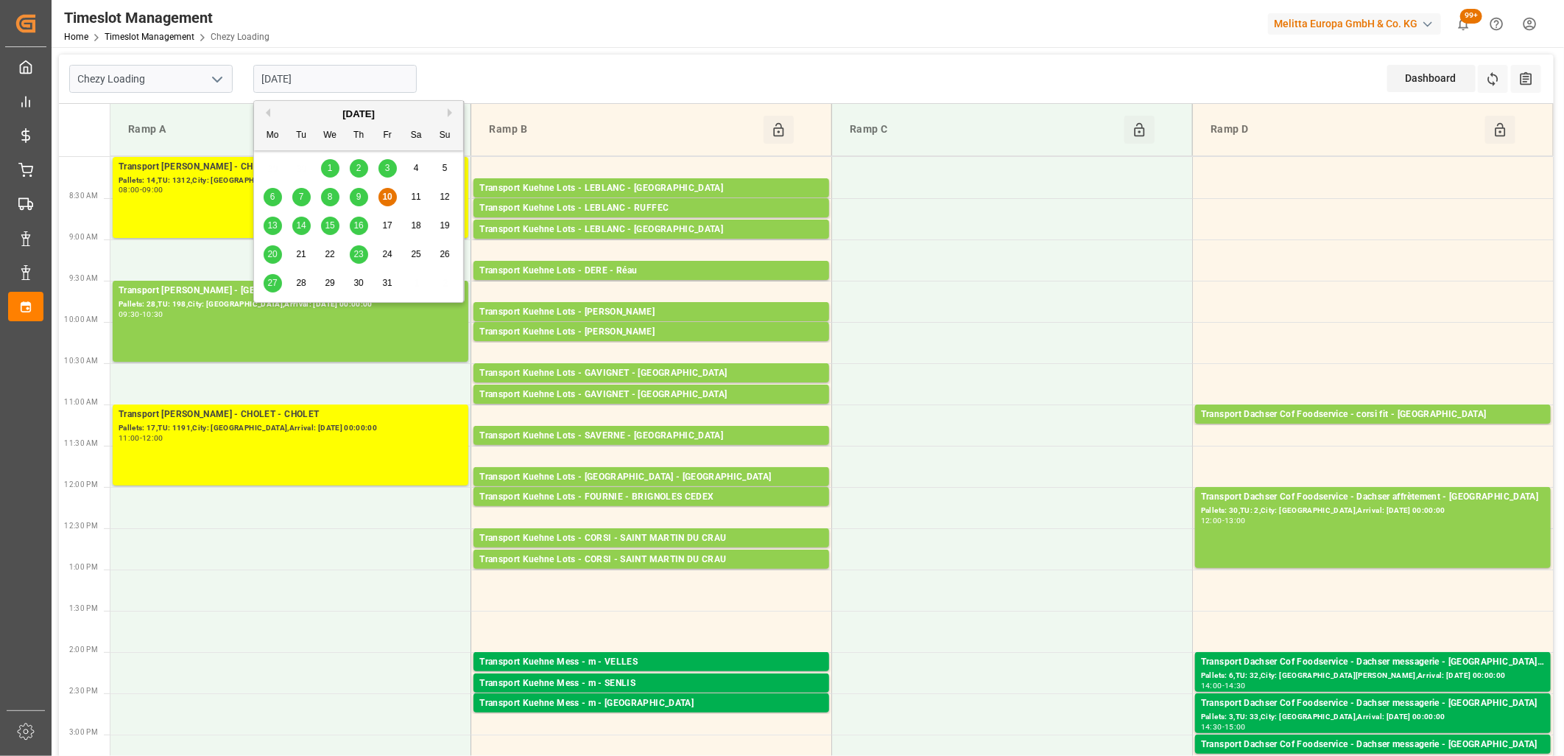
click at [276, 218] on div "13" at bounding box center [273, 226] width 18 height 18
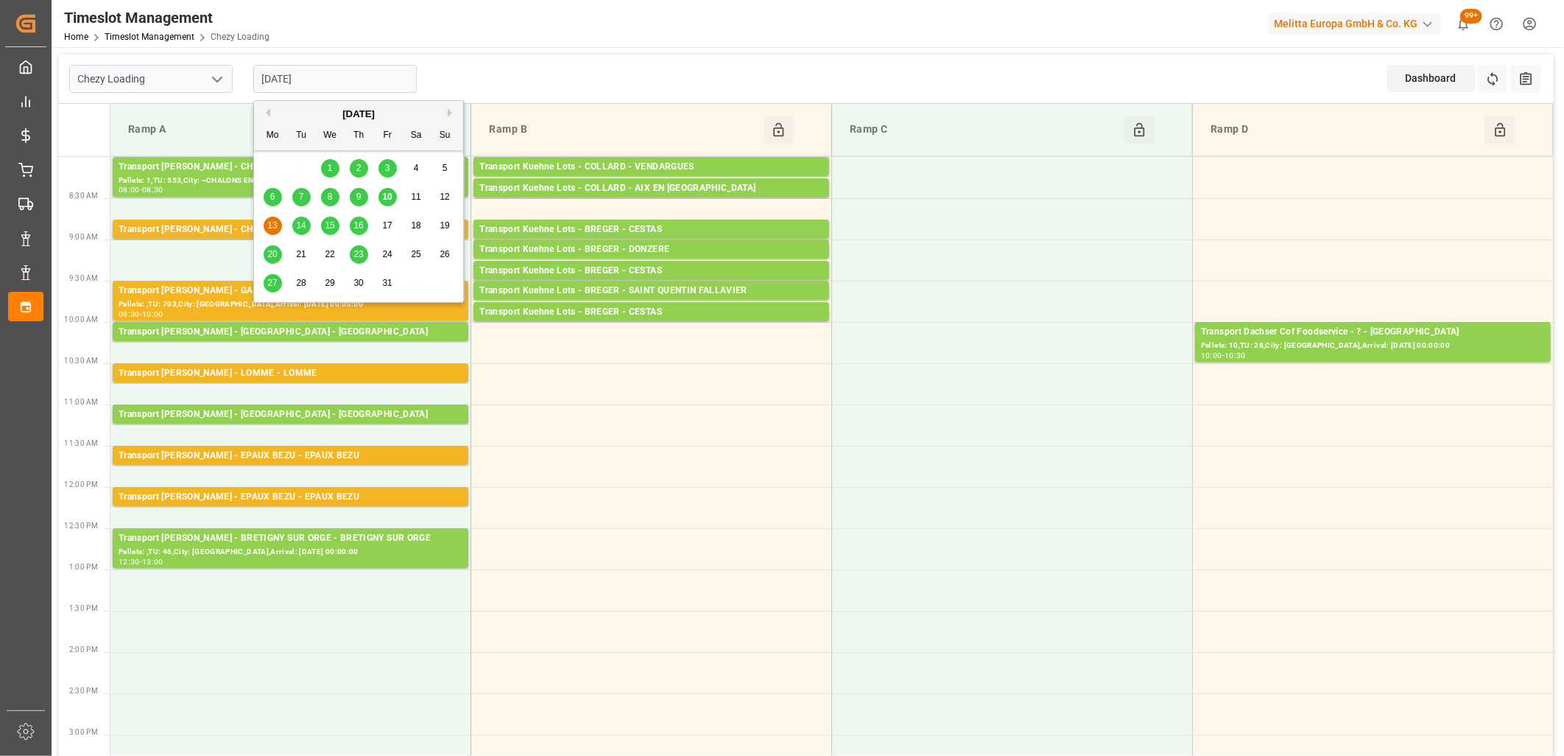
click at [355, 85] on input "[DATE]" at bounding box center [334, 79] width 163 height 28
click at [302, 225] on span "14" at bounding box center [301, 225] width 10 height 10
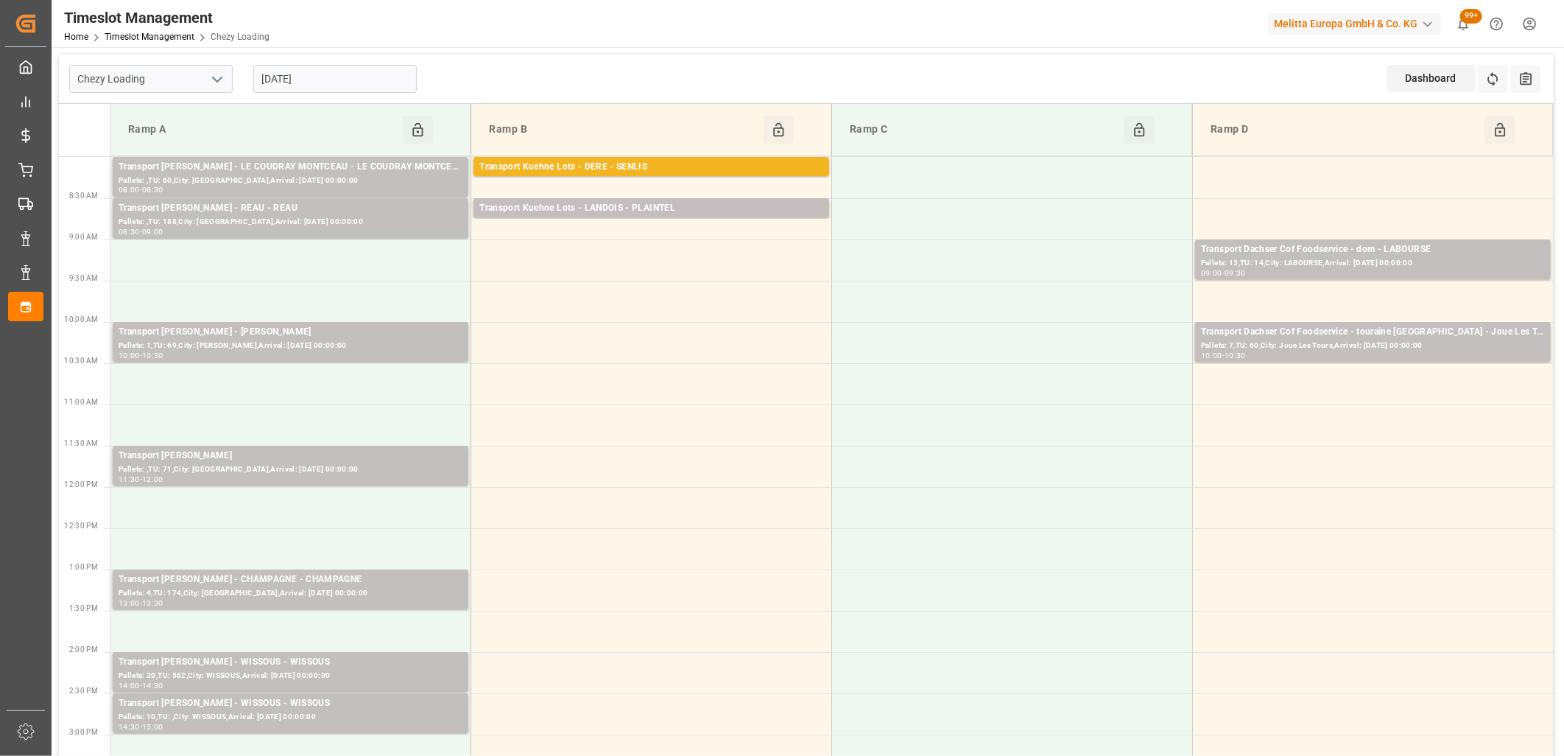
click at [346, 74] on input "[DATE]" at bounding box center [334, 79] width 163 height 28
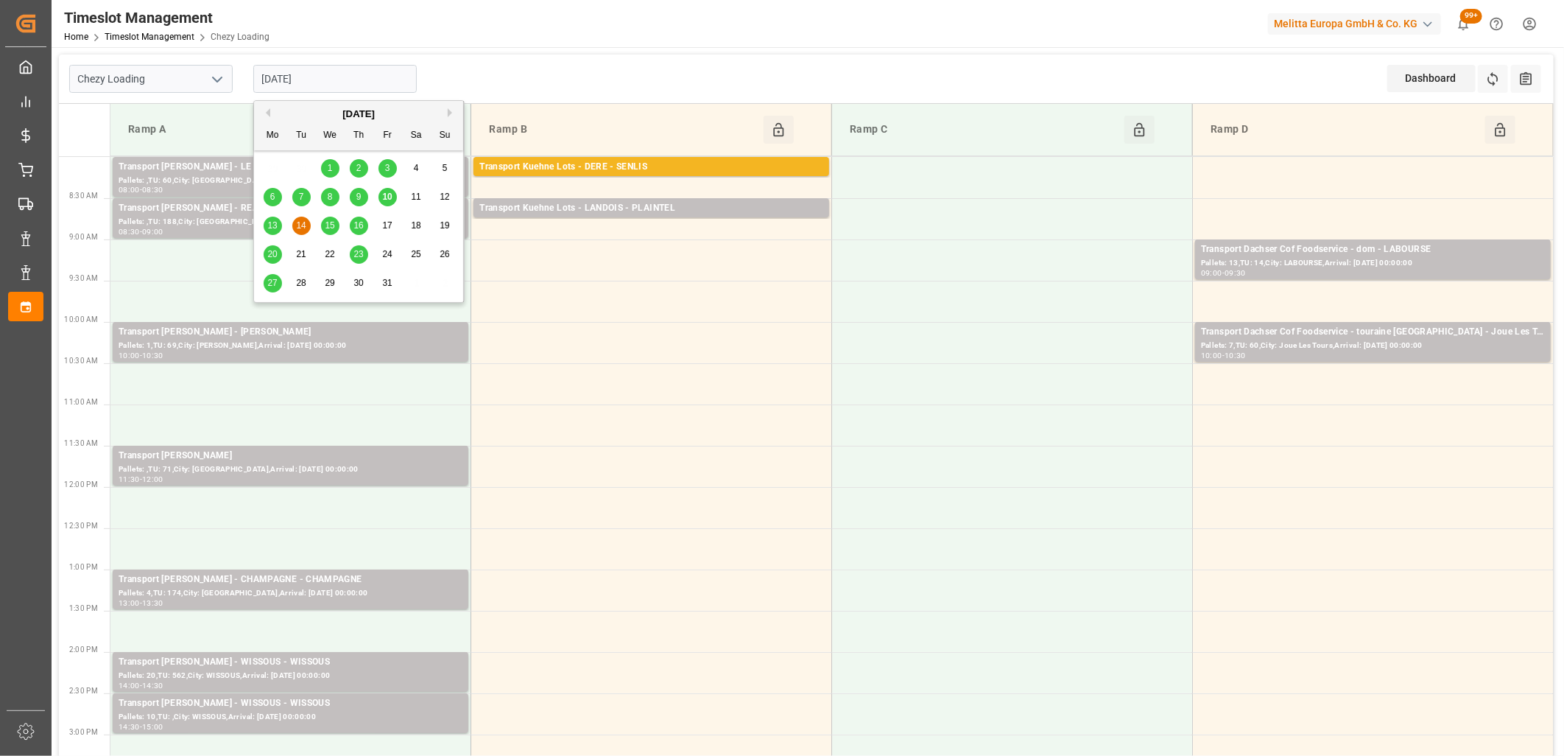
click at [329, 225] on span "15" at bounding box center [330, 225] width 10 height 10
type input "[DATE]"
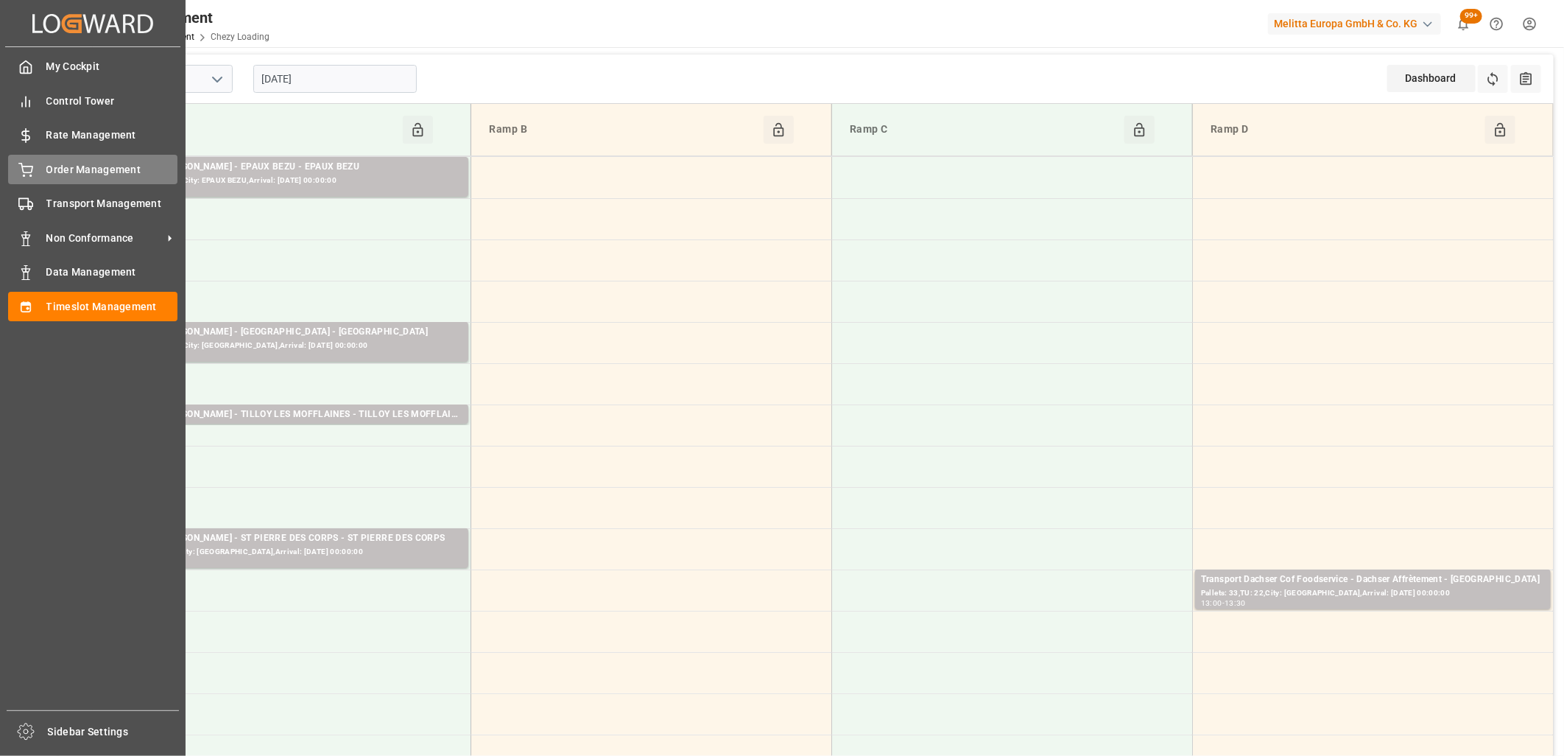
click at [28, 172] on icon at bounding box center [25, 168] width 13 height 10
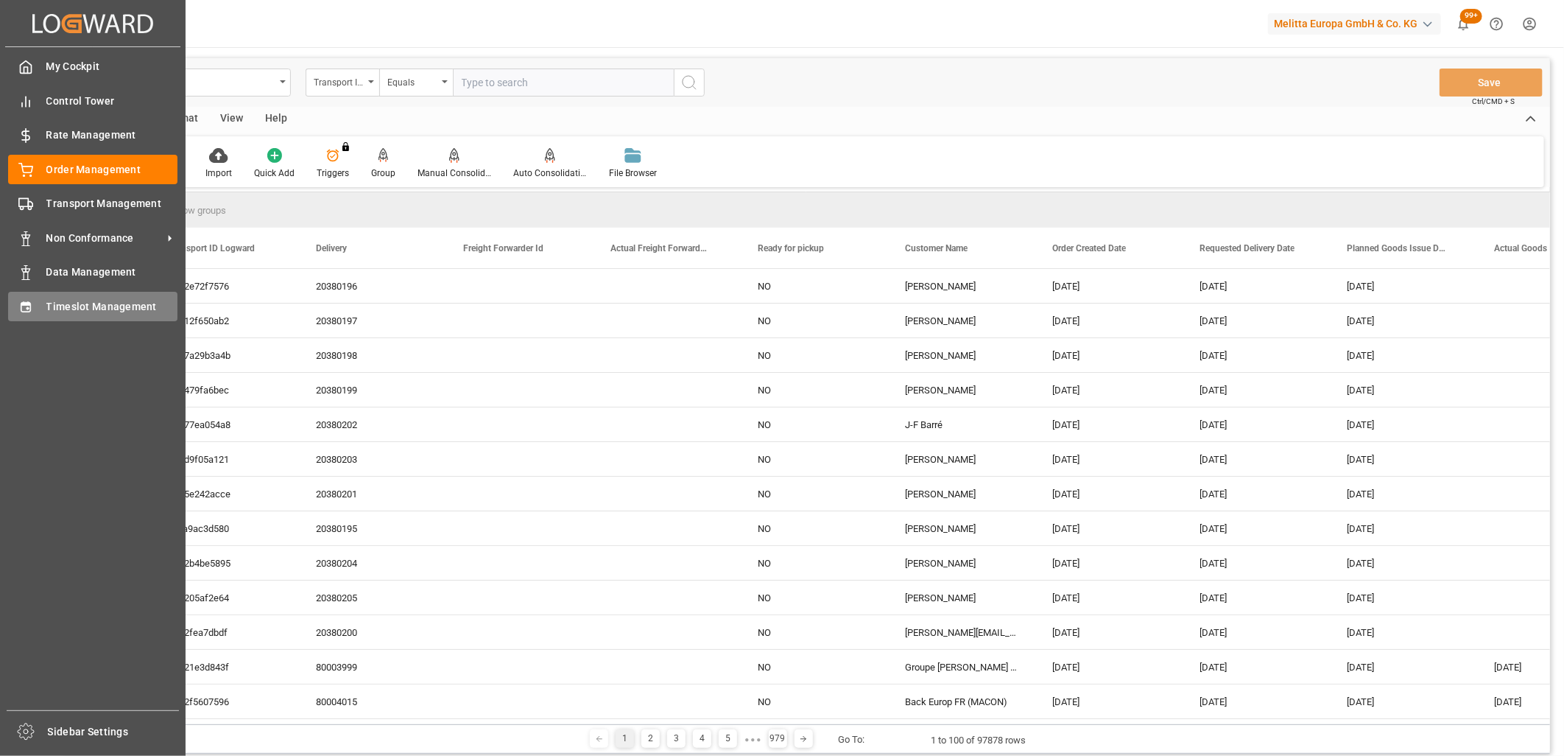
click at [47, 304] on span "Timeslot Management" at bounding box center [112, 306] width 132 height 15
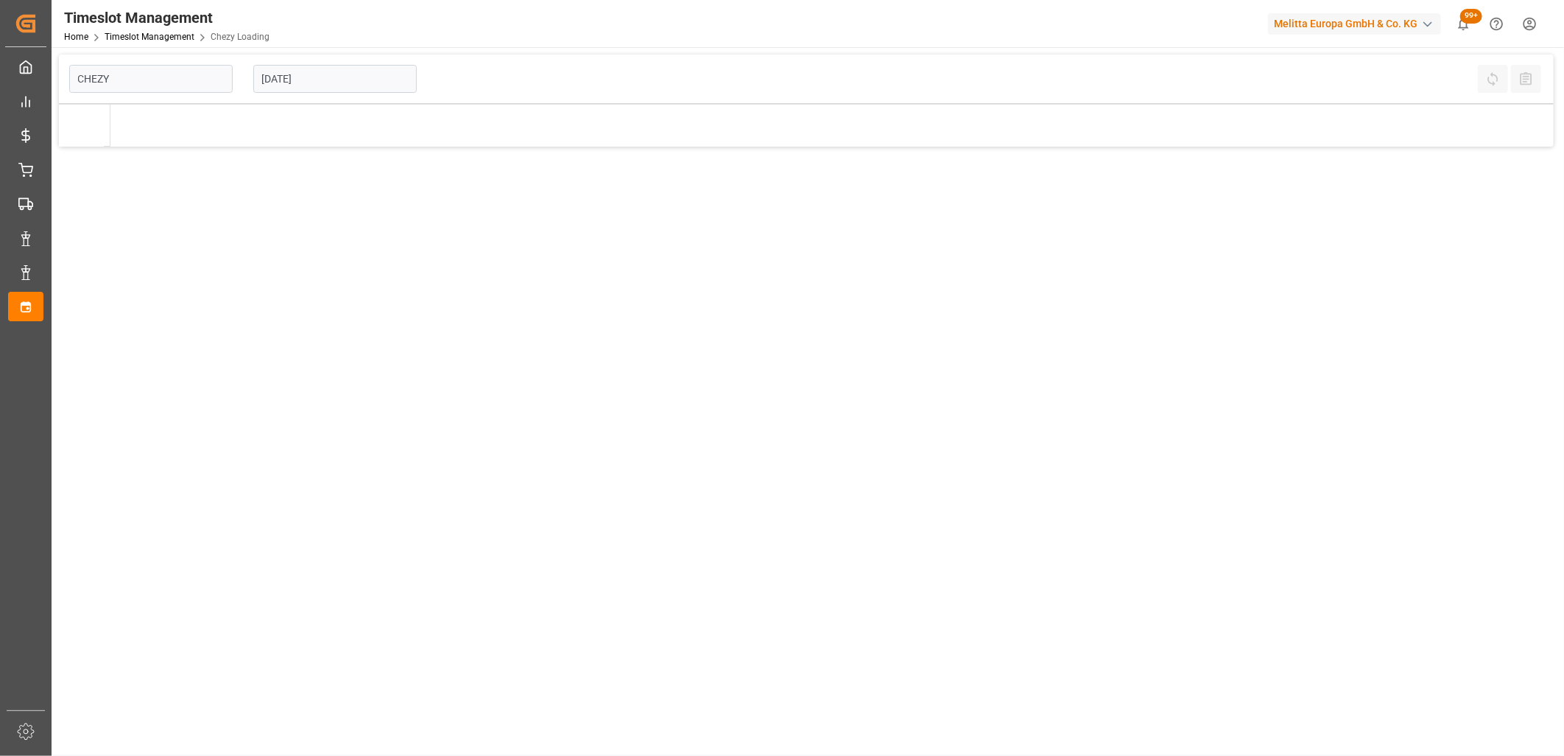
type input "Chezy Loading"
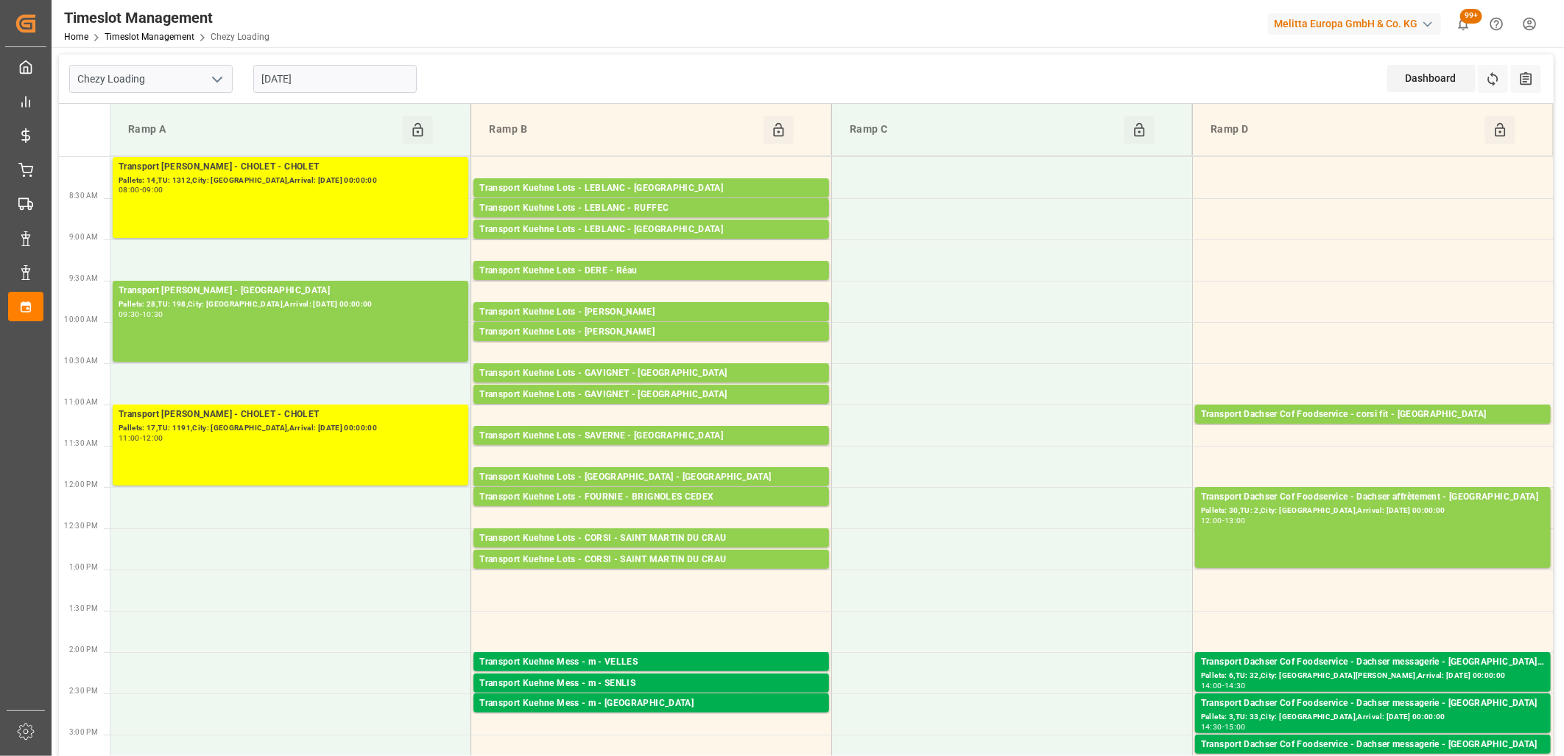
click at [348, 85] on input "[DATE]" at bounding box center [334, 79] width 163 height 28
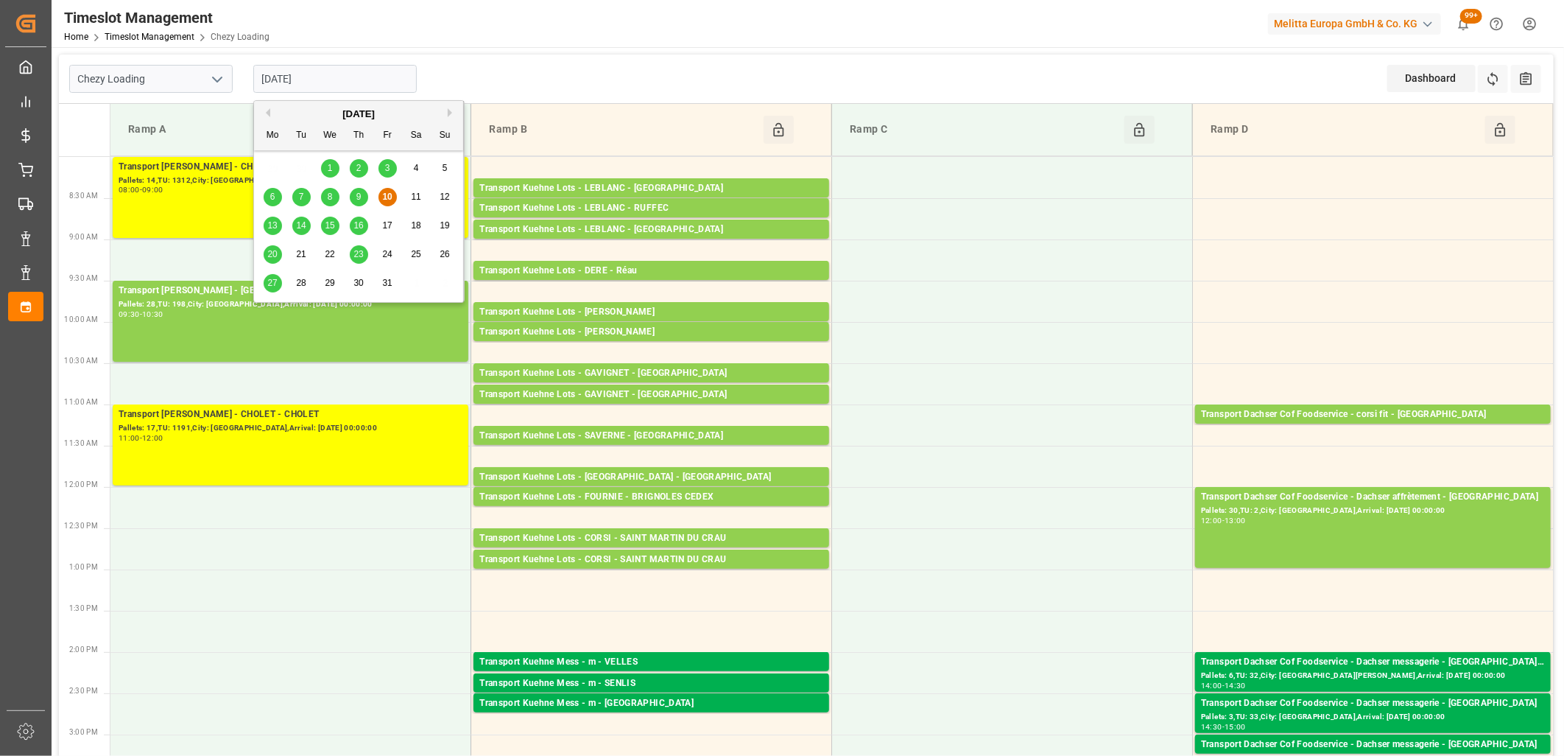
click at [267, 225] on div "13" at bounding box center [273, 226] width 18 height 18
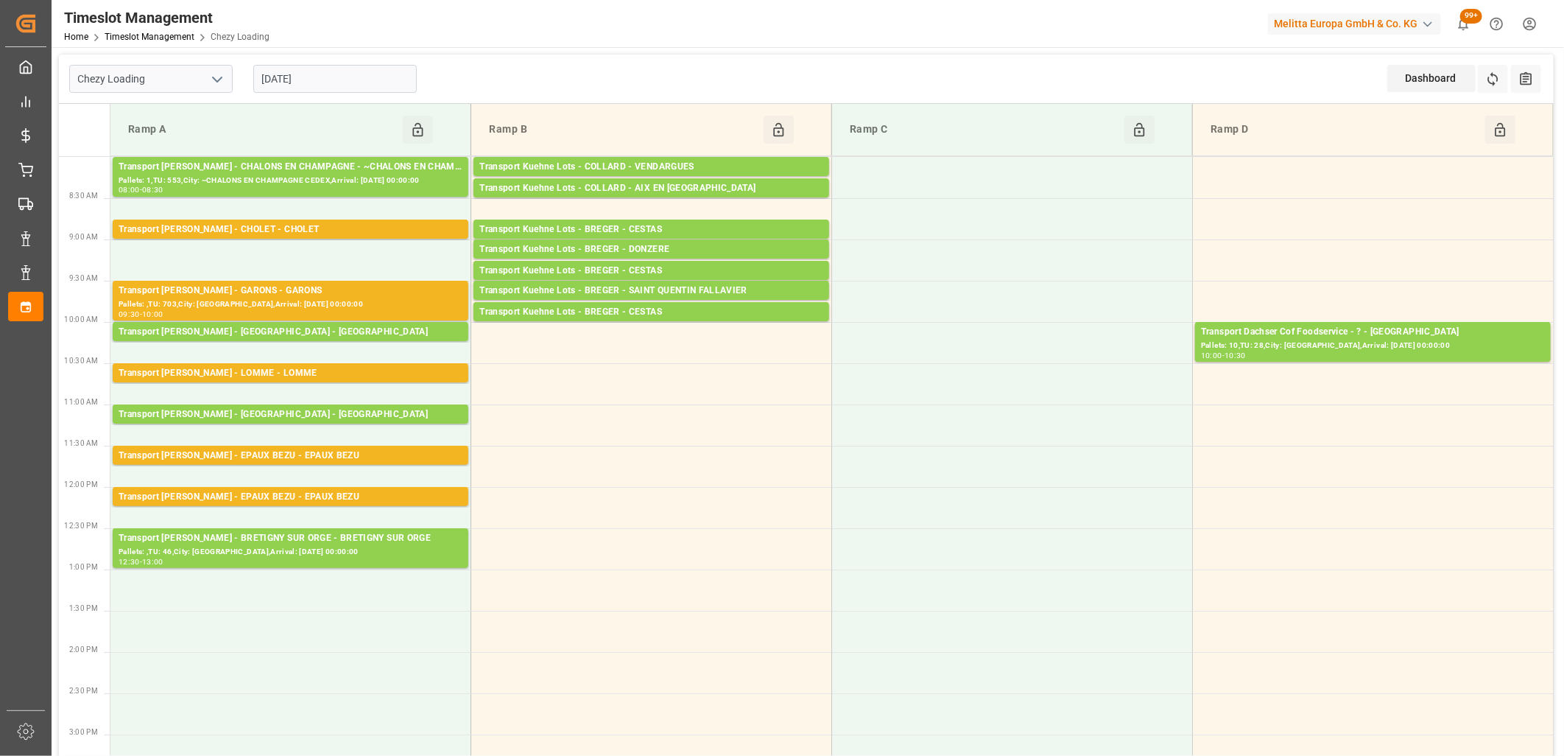
click at [343, 78] on input "[DATE]" at bounding box center [334, 79] width 163 height 28
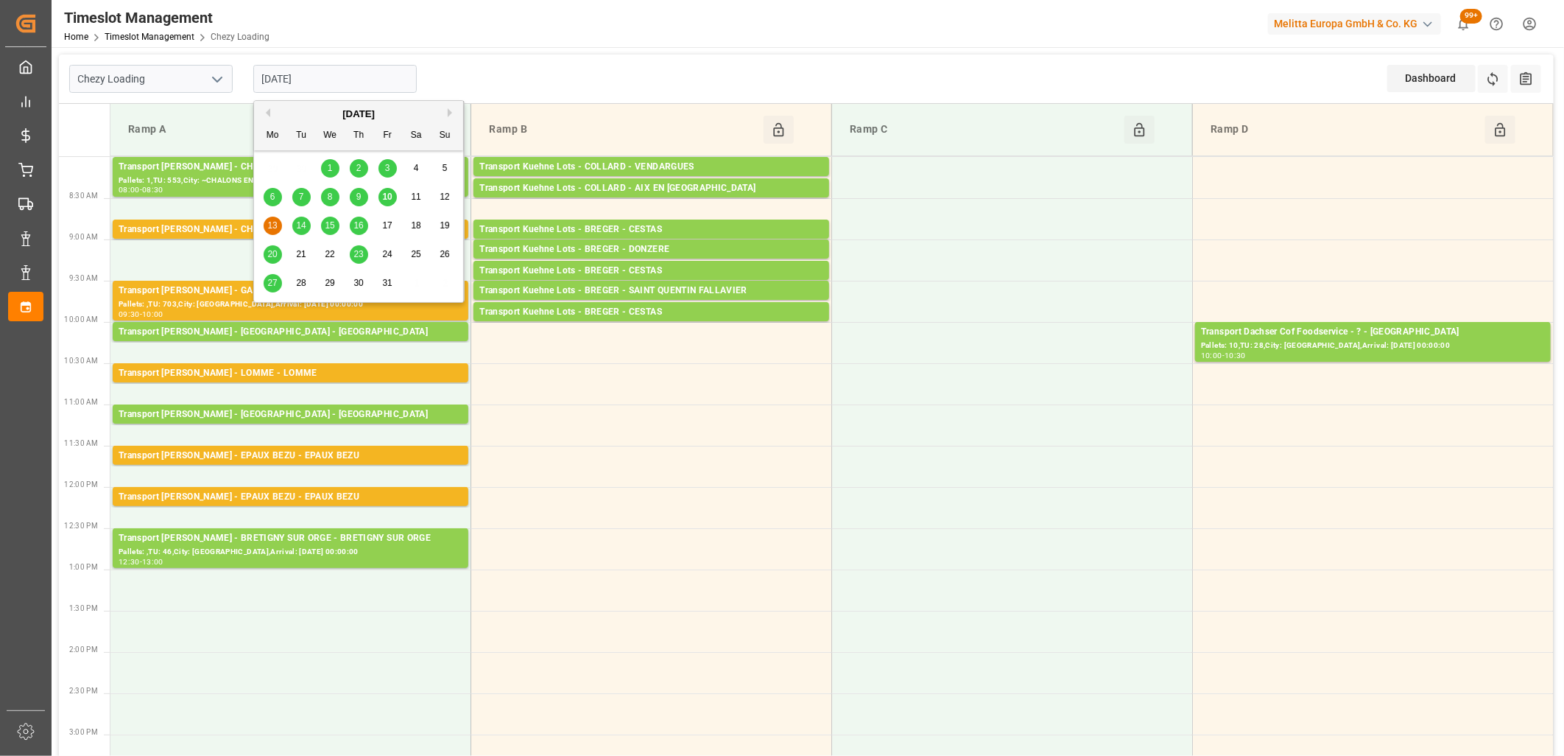
click at [387, 197] on span "10" at bounding box center [387, 196] width 10 height 10
type input "[DATE]"
